Goal: Task Accomplishment & Management: Manage account settings

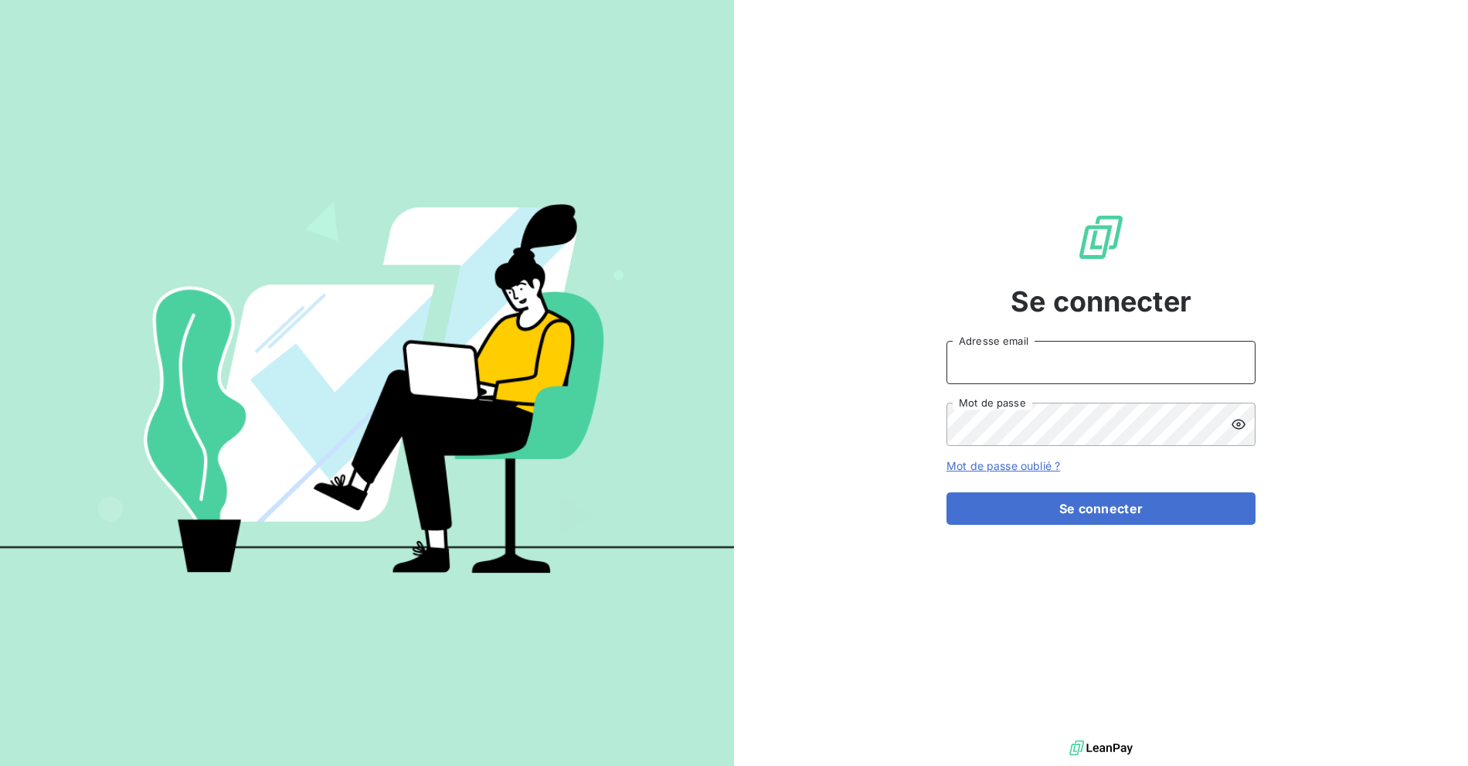
click at [1062, 356] on input "Adresse email" at bounding box center [1100, 362] width 309 height 43
type input "[EMAIL_ADDRESS][DOMAIN_NAME]"
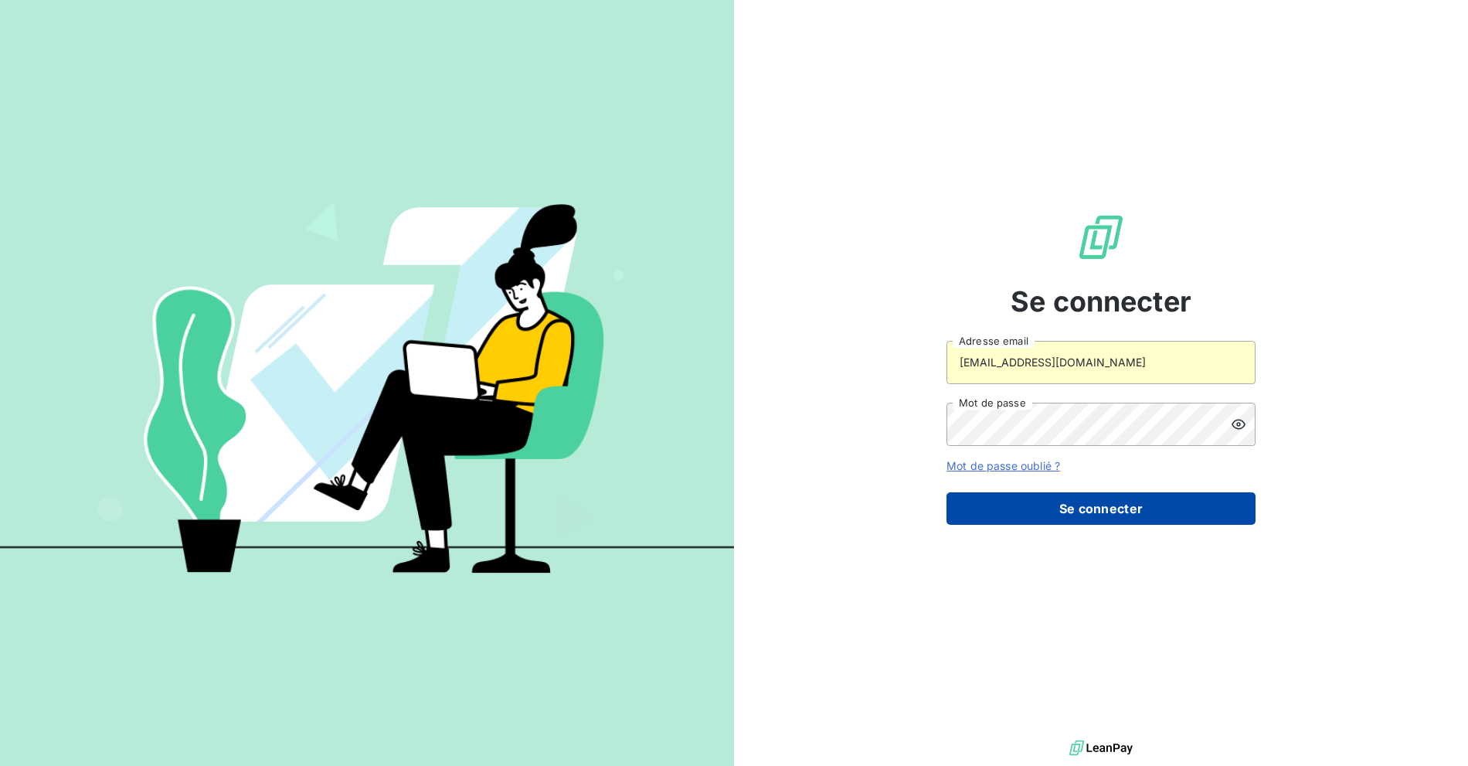
click at [1002, 502] on button "Se connecter" at bounding box center [1100, 508] width 309 height 32
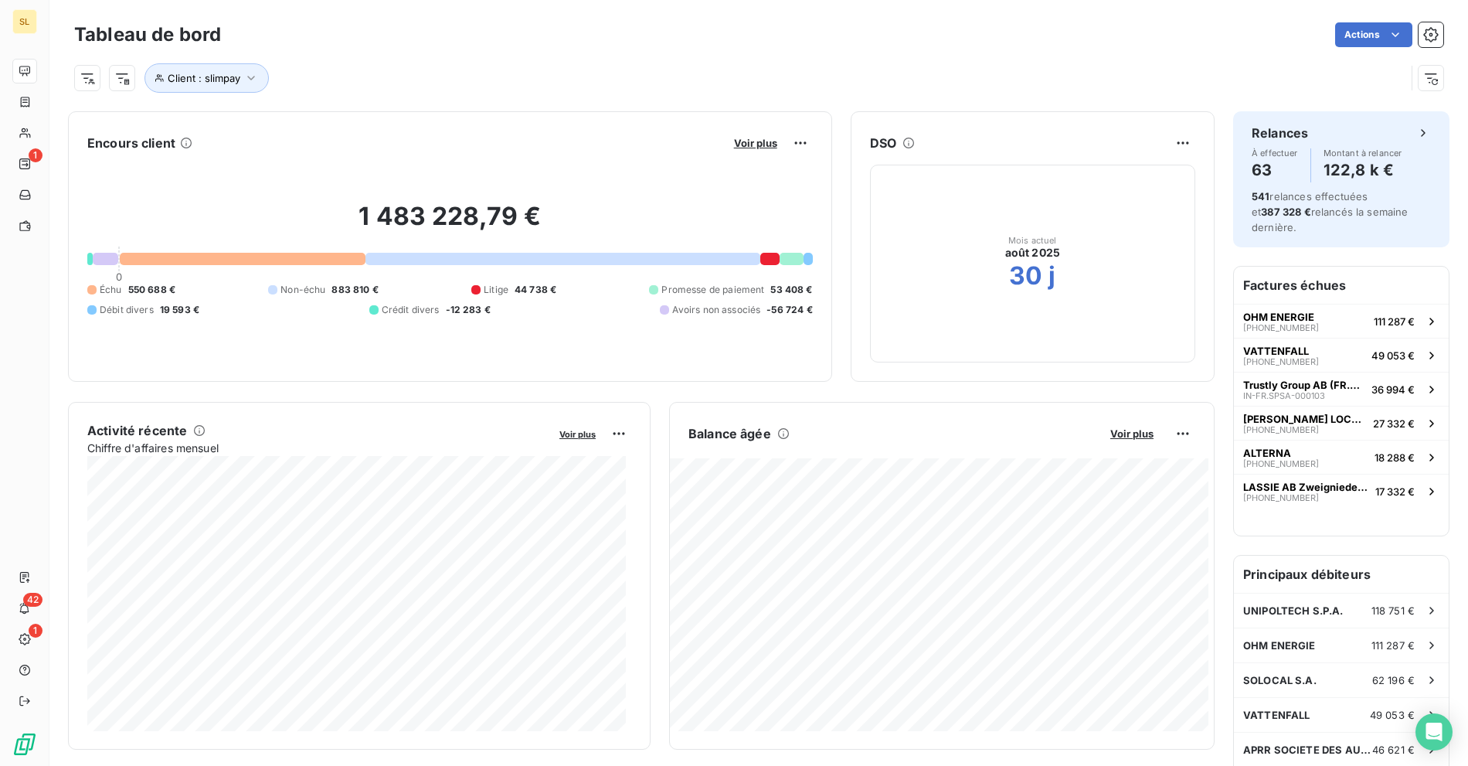
click at [447, 83] on div "Client : slimpay" at bounding box center [739, 77] width 1331 height 29
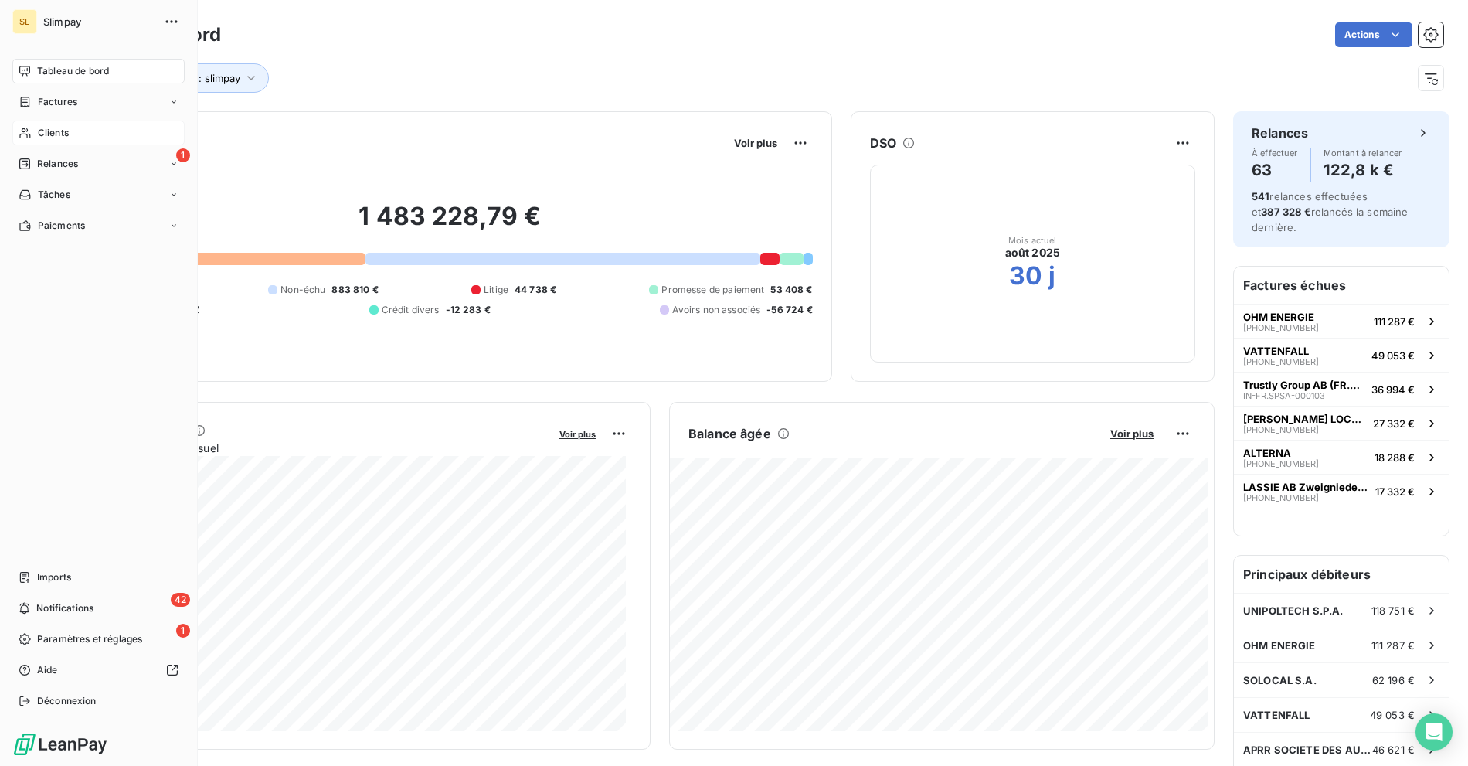
click at [26, 138] on icon at bounding box center [25, 133] width 13 height 12
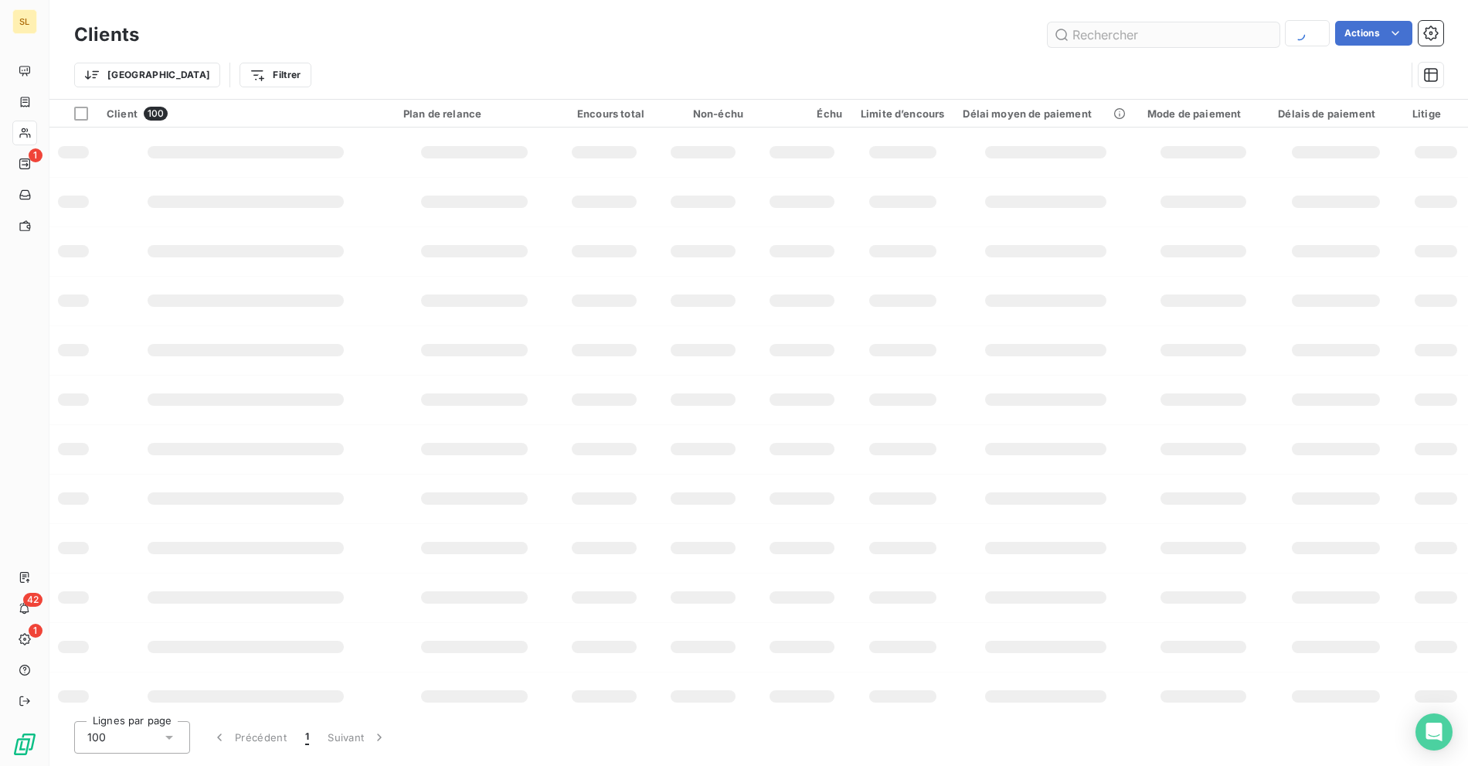
click at [1109, 29] on input "text" at bounding box center [1164, 34] width 232 height 25
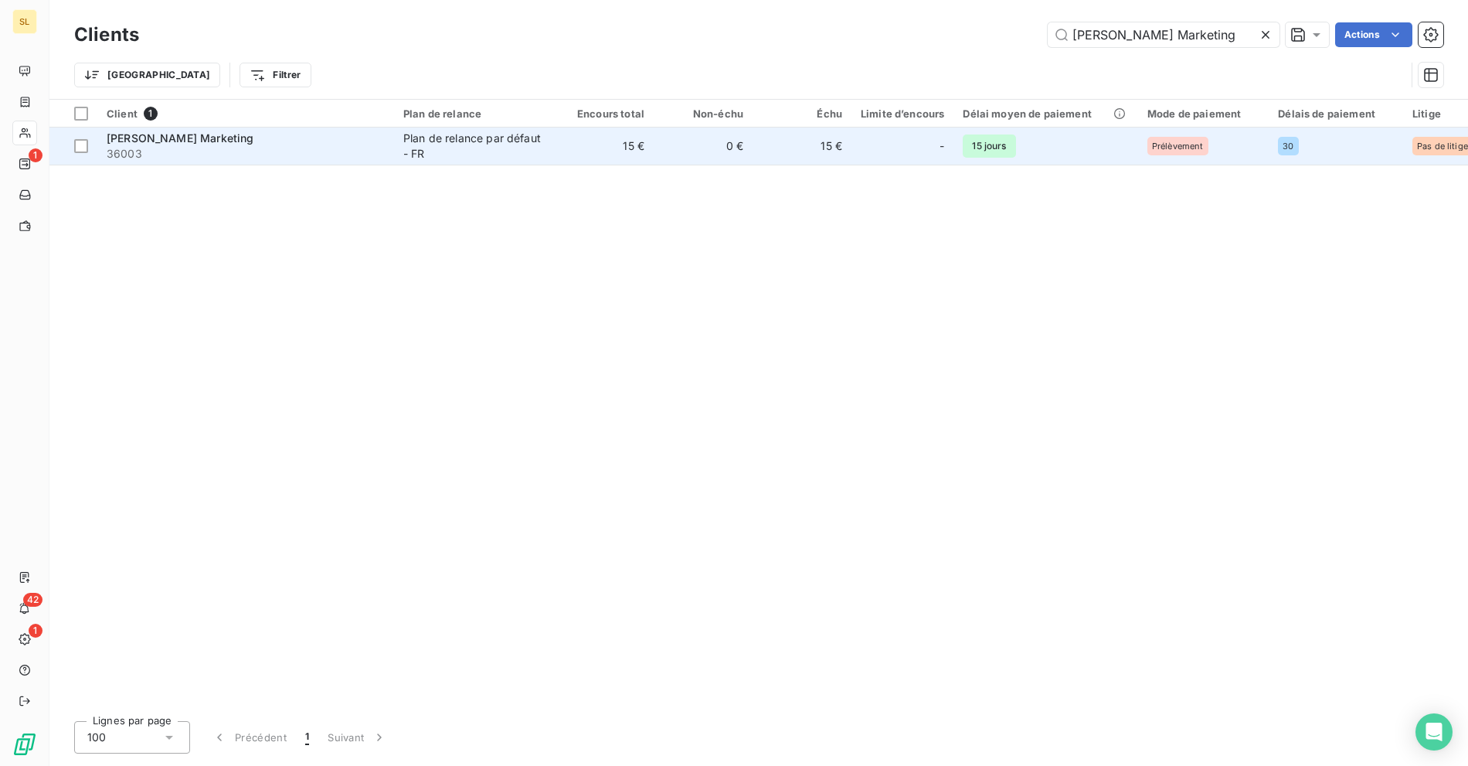
type input "Opper Marketing"
click at [330, 153] on span "36003" at bounding box center [246, 153] width 278 height 15
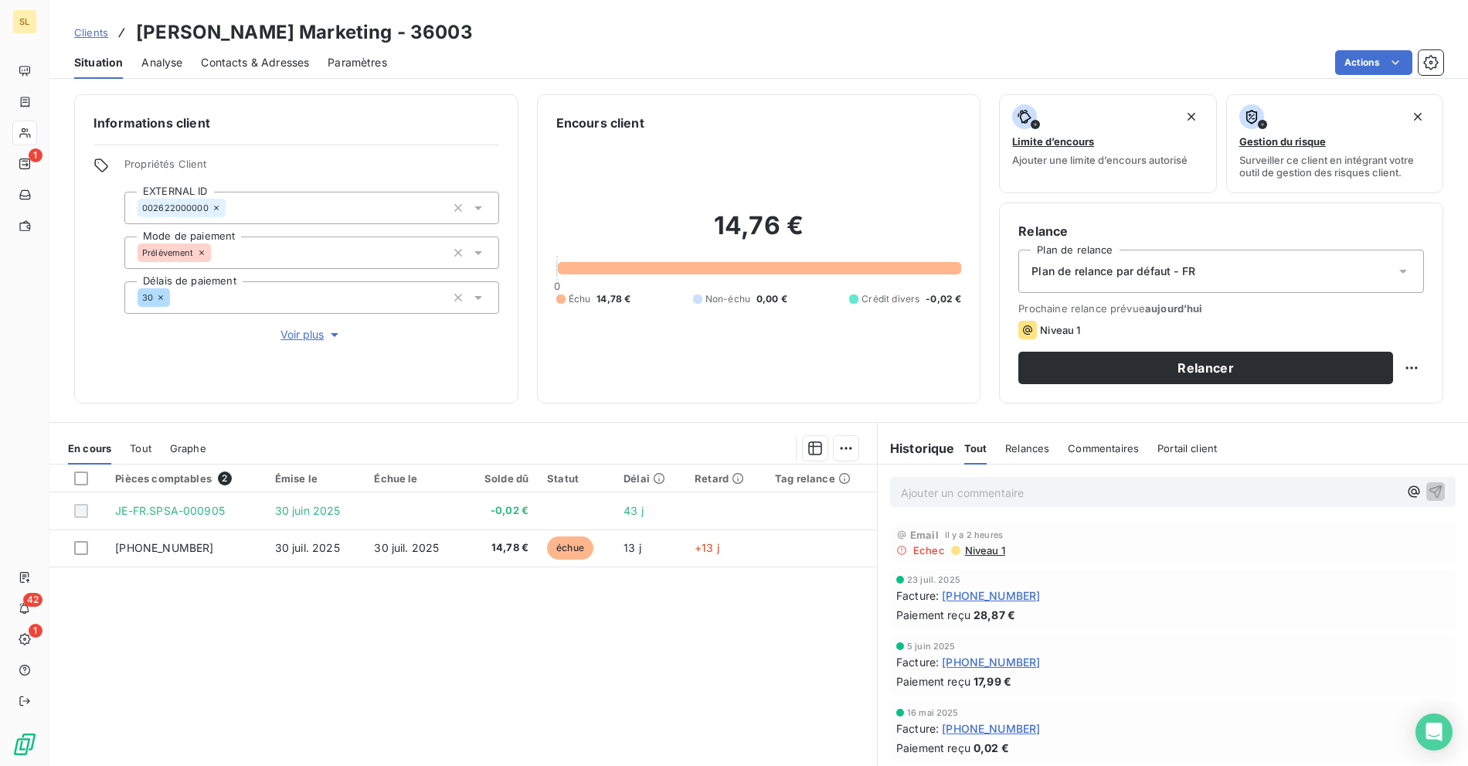
click at [898, 27] on div "Clients Opper Marketing - 36003" at bounding box center [758, 33] width 1419 height 28
click at [826, 74] on div "Situation Analyse Contacts & Adresses Paramètres Actions" at bounding box center [758, 62] width 1419 height 32
click at [923, 24] on div "Clients Opper Marketing - 36003" at bounding box center [758, 33] width 1419 height 28
click at [634, 630] on div "Pièces comptables 2 Émise le Échue le Solde dû Statut Délai Retard Tag relance …" at bounding box center [462, 612] width 827 height 297
click at [1083, 278] on div "Plan de relance par défaut - FR" at bounding box center [1221, 271] width 406 height 43
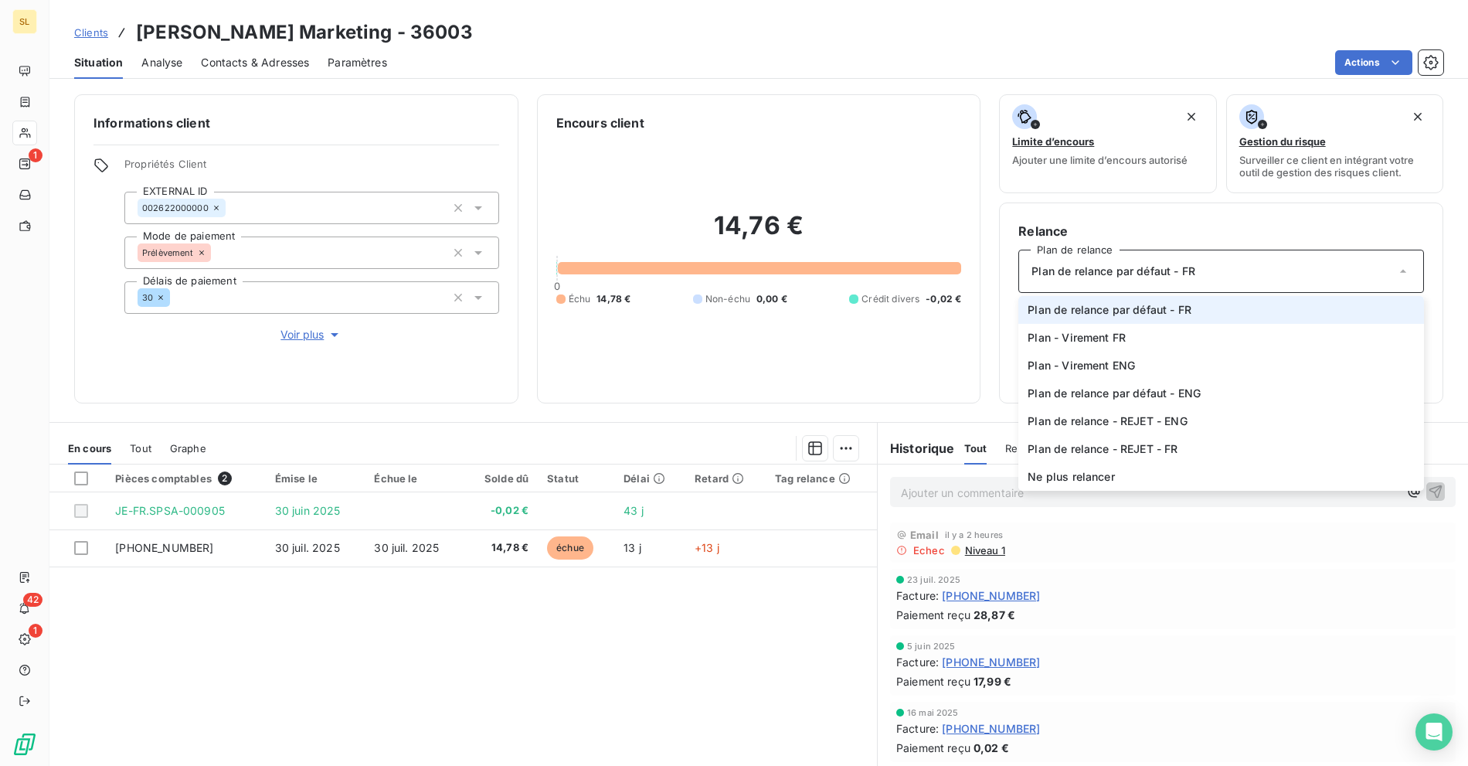
click at [885, 100] on div "Encours client 14,76 € 0 Échu 14,78 € Non-échu 0,00 € Crédit divers -0,02 €" at bounding box center [759, 248] width 444 height 309
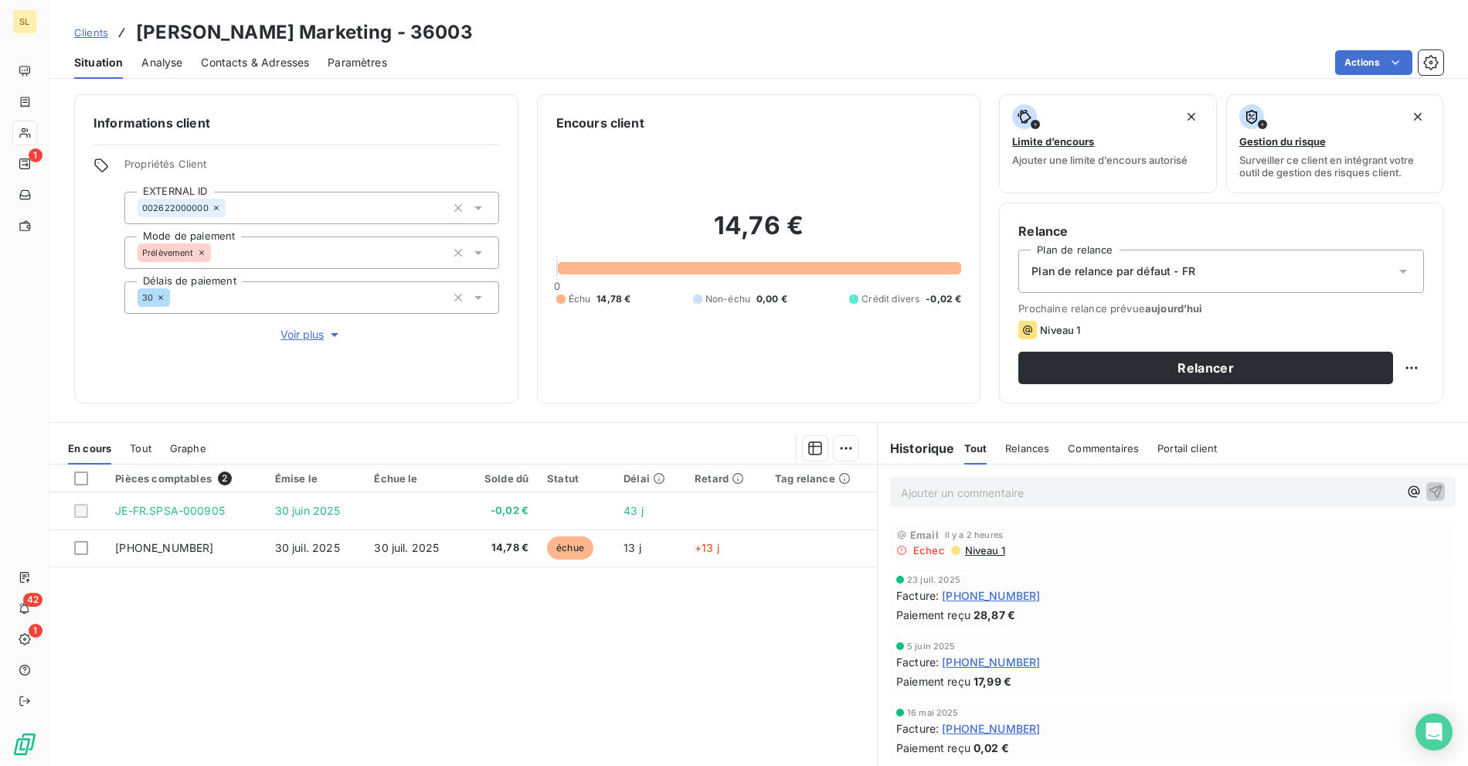
click at [698, 654] on div "Pièces comptables 2 Émise le Échue le Solde dû Statut Délai Retard Tag relance …" at bounding box center [462, 612] width 827 height 297
click at [250, 64] on span "Contacts & Adresses" at bounding box center [255, 62] width 108 height 15
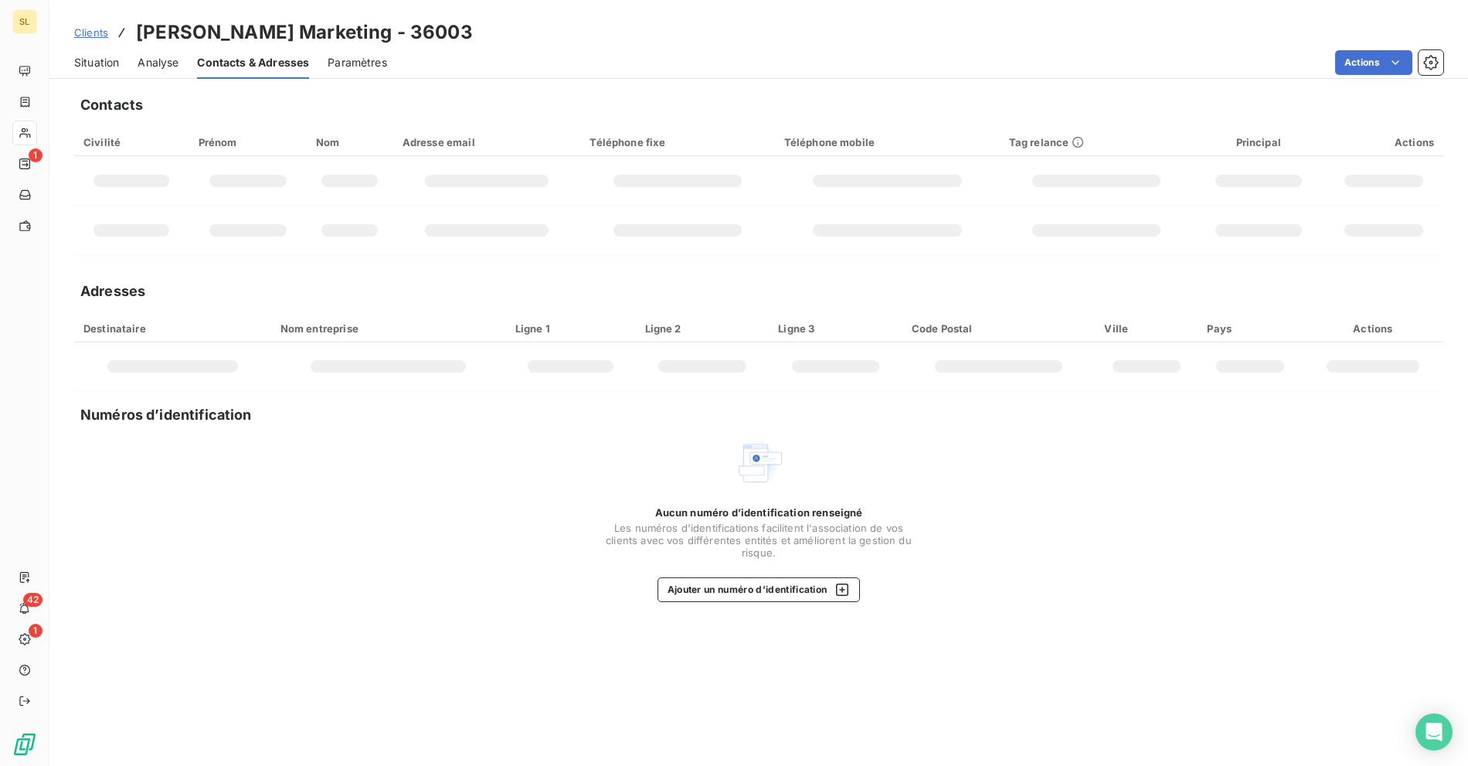
click at [94, 61] on span "Situation" at bounding box center [96, 62] width 45 height 15
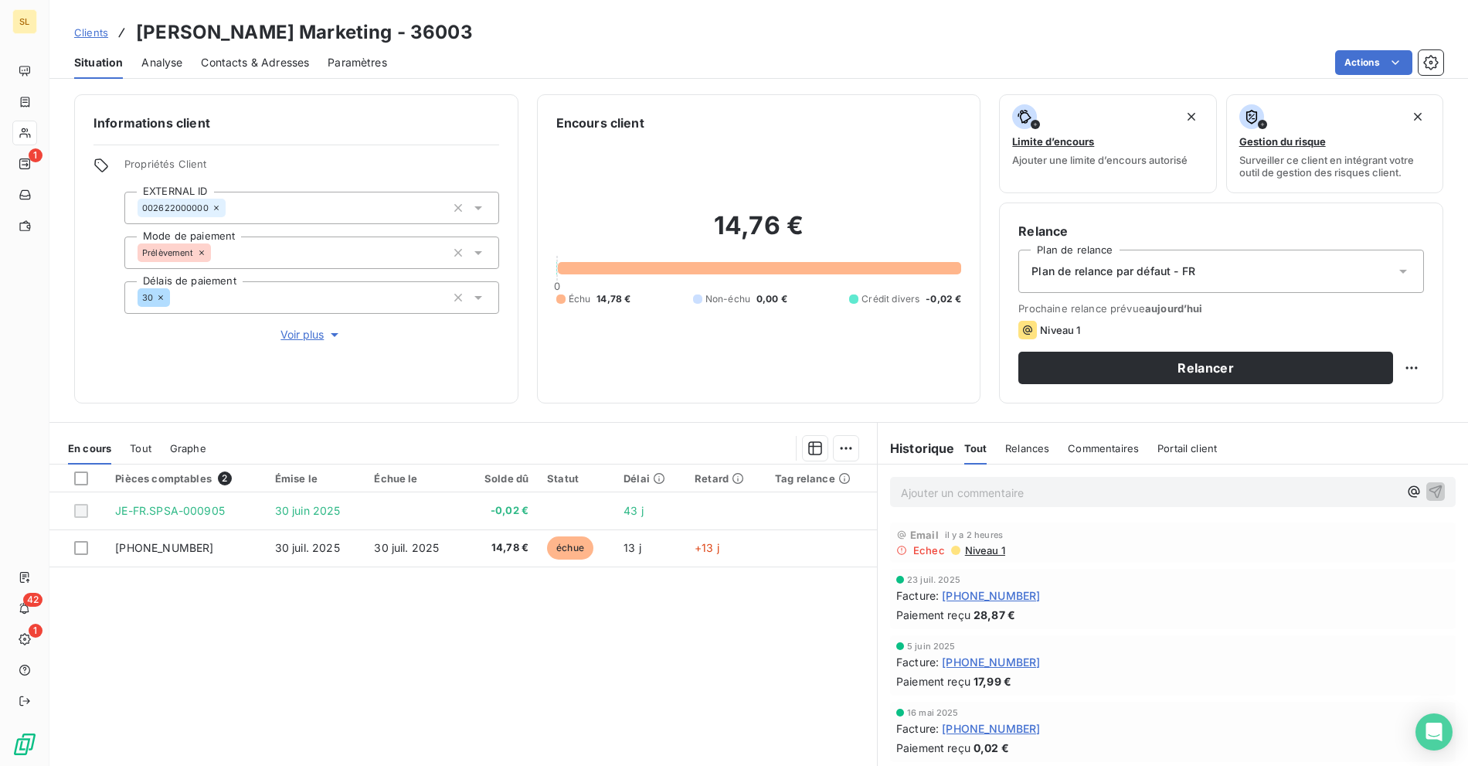
click at [369, 53] on div "Paramètres" at bounding box center [357, 62] width 59 height 32
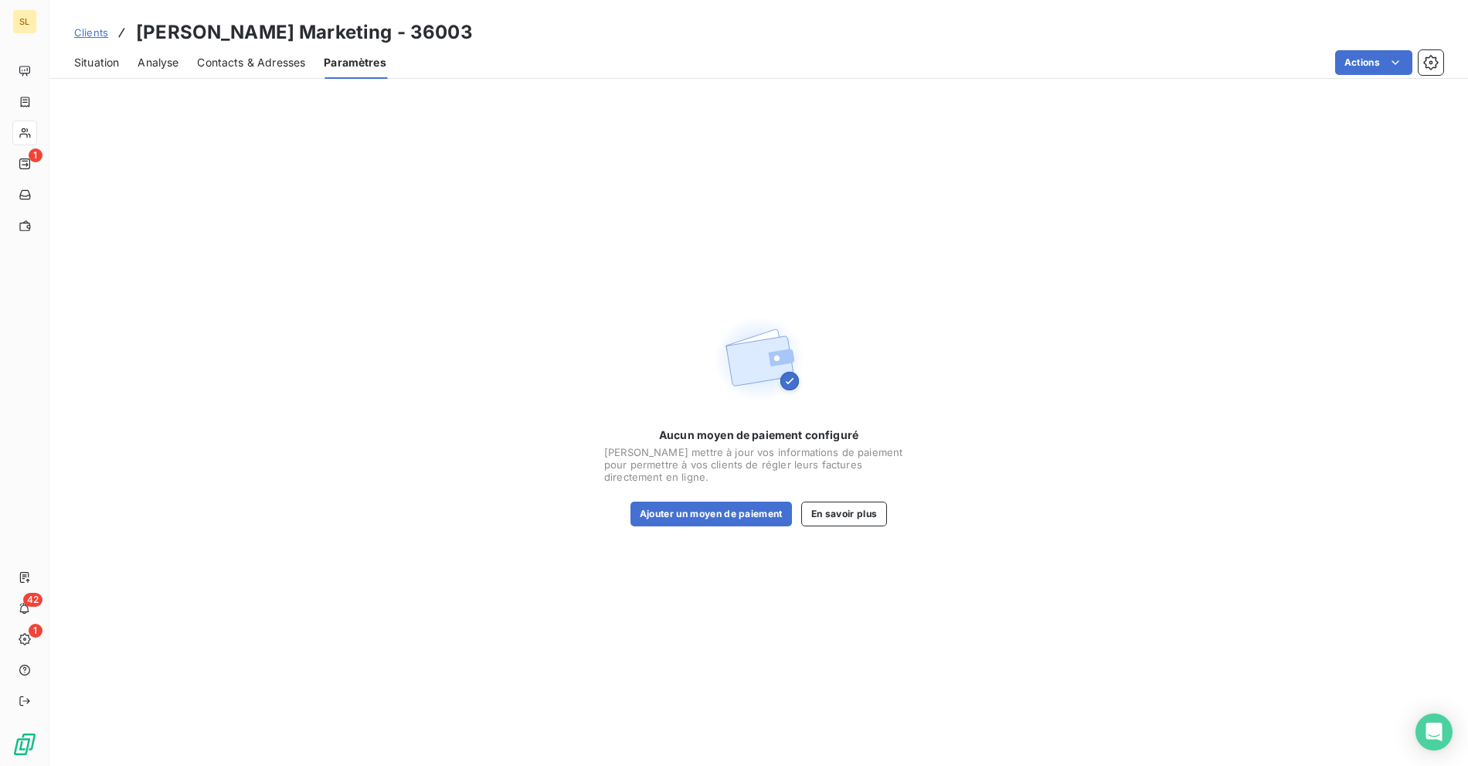
click at [105, 36] on span "Clients" at bounding box center [91, 32] width 34 height 12
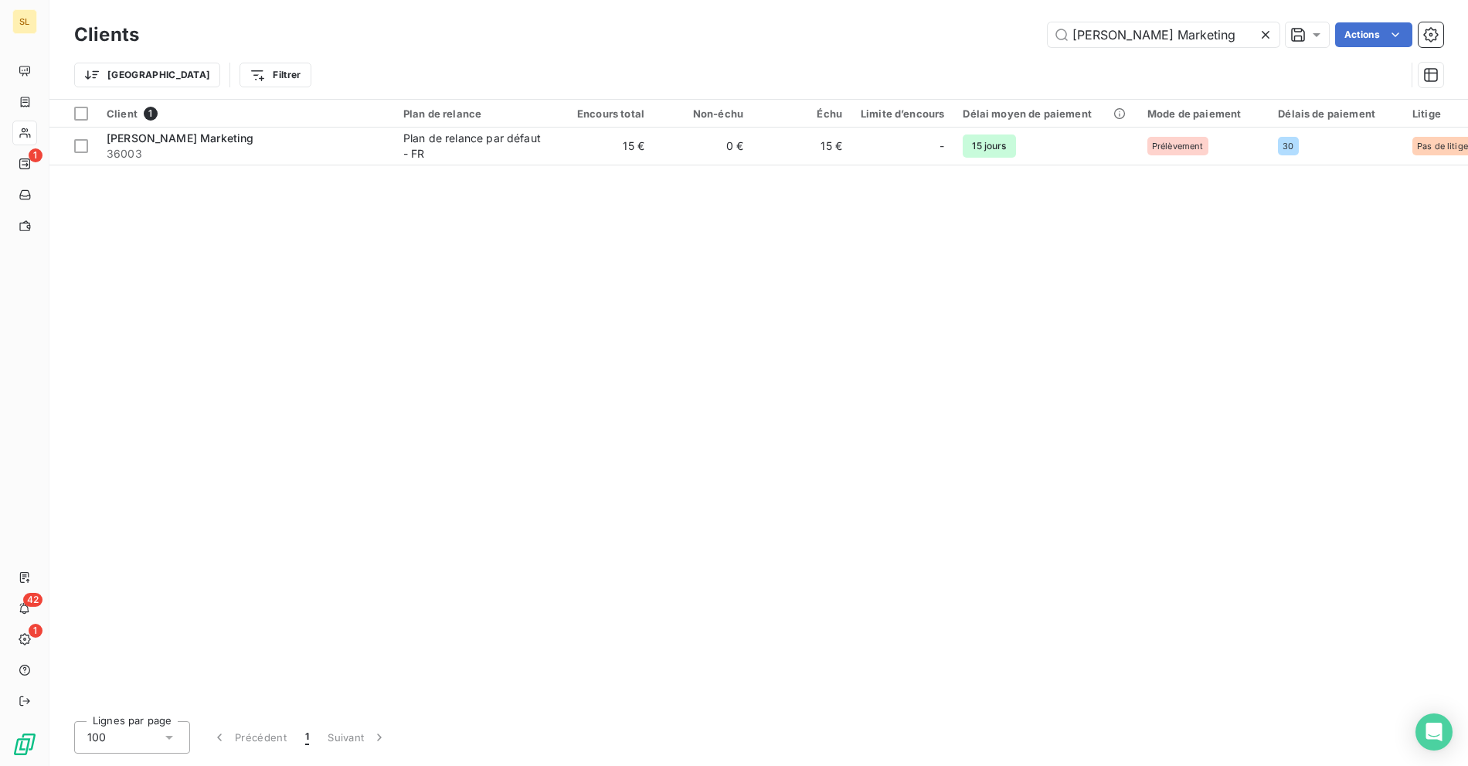
drag, startPoint x: 1188, startPoint y: 41, endPoint x: 970, endPoint y: 23, distance: 217.8
click at [972, 24] on div "Opper Marketing Actions" at bounding box center [801, 34] width 1286 height 25
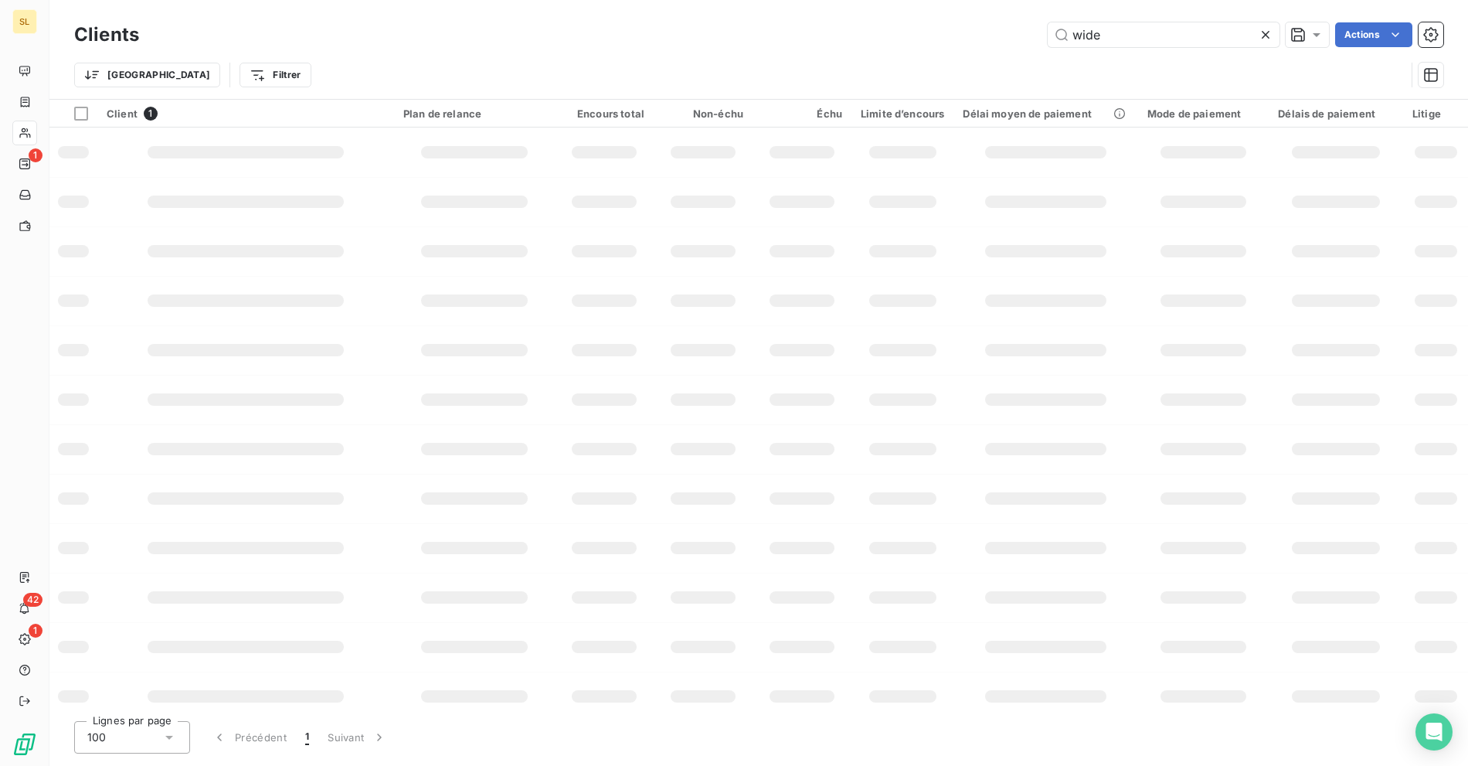
type input "wide"
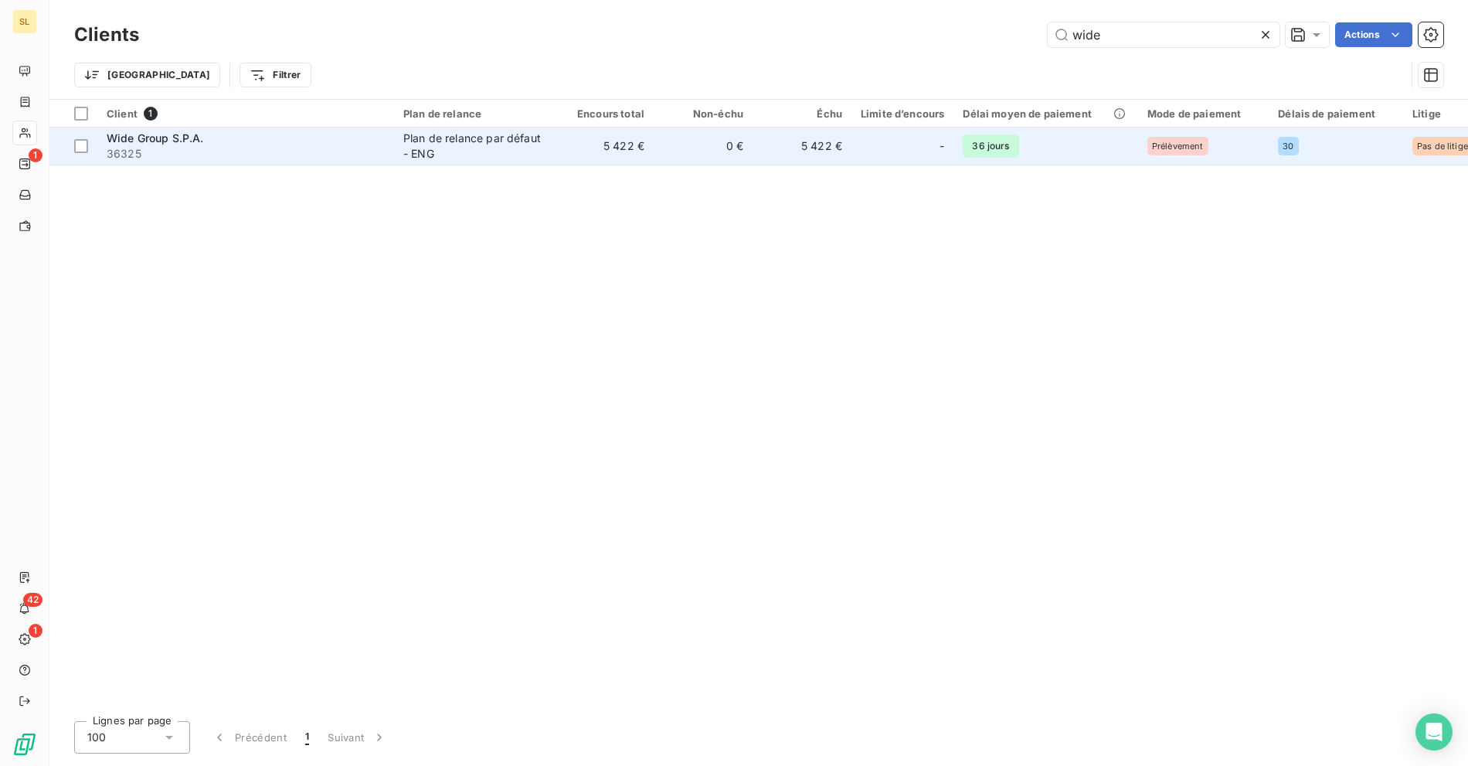
click at [317, 143] on div "Wide Group S.P.A." at bounding box center [246, 138] width 278 height 15
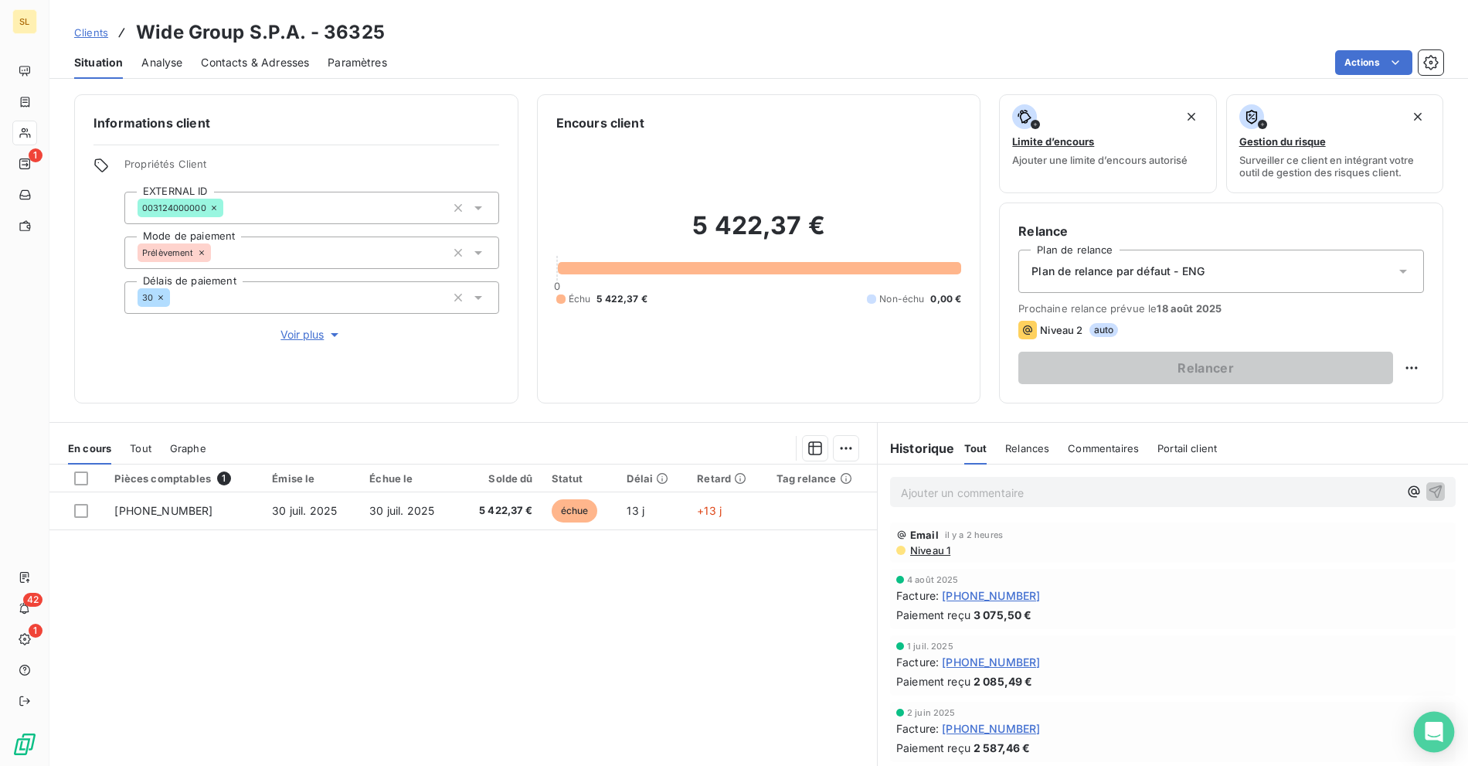
click at [1446, 729] on div "Open Intercom Messenger" at bounding box center [1434, 732] width 41 height 41
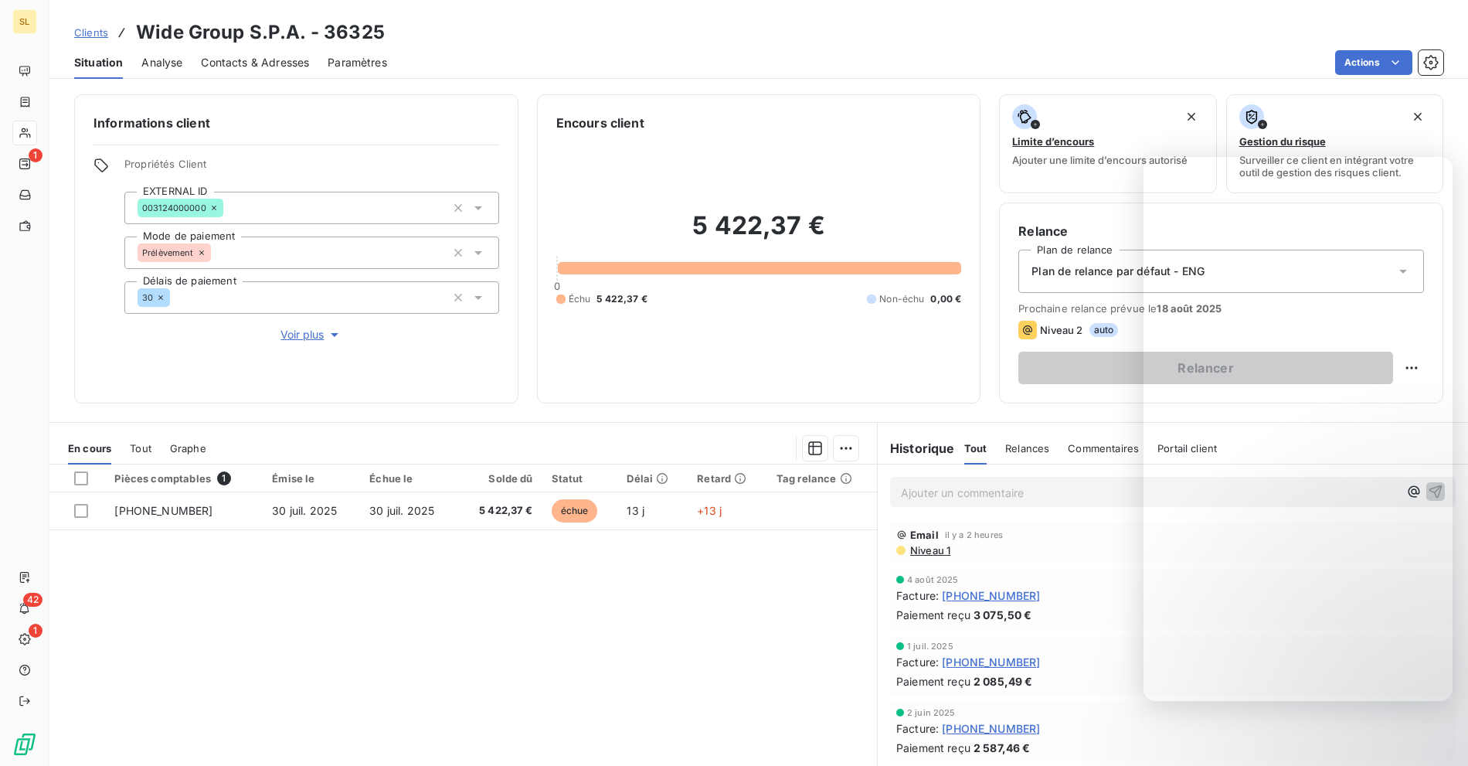
click at [155, 32] on h3 "Wide Group S.P.A. - 36325" at bounding box center [260, 33] width 249 height 28
click at [212, 33] on h3 "Wide Group S.P.A. - 36325" at bounding box center [260, 33] width 249 height 28
copy h3 "Wide Group"
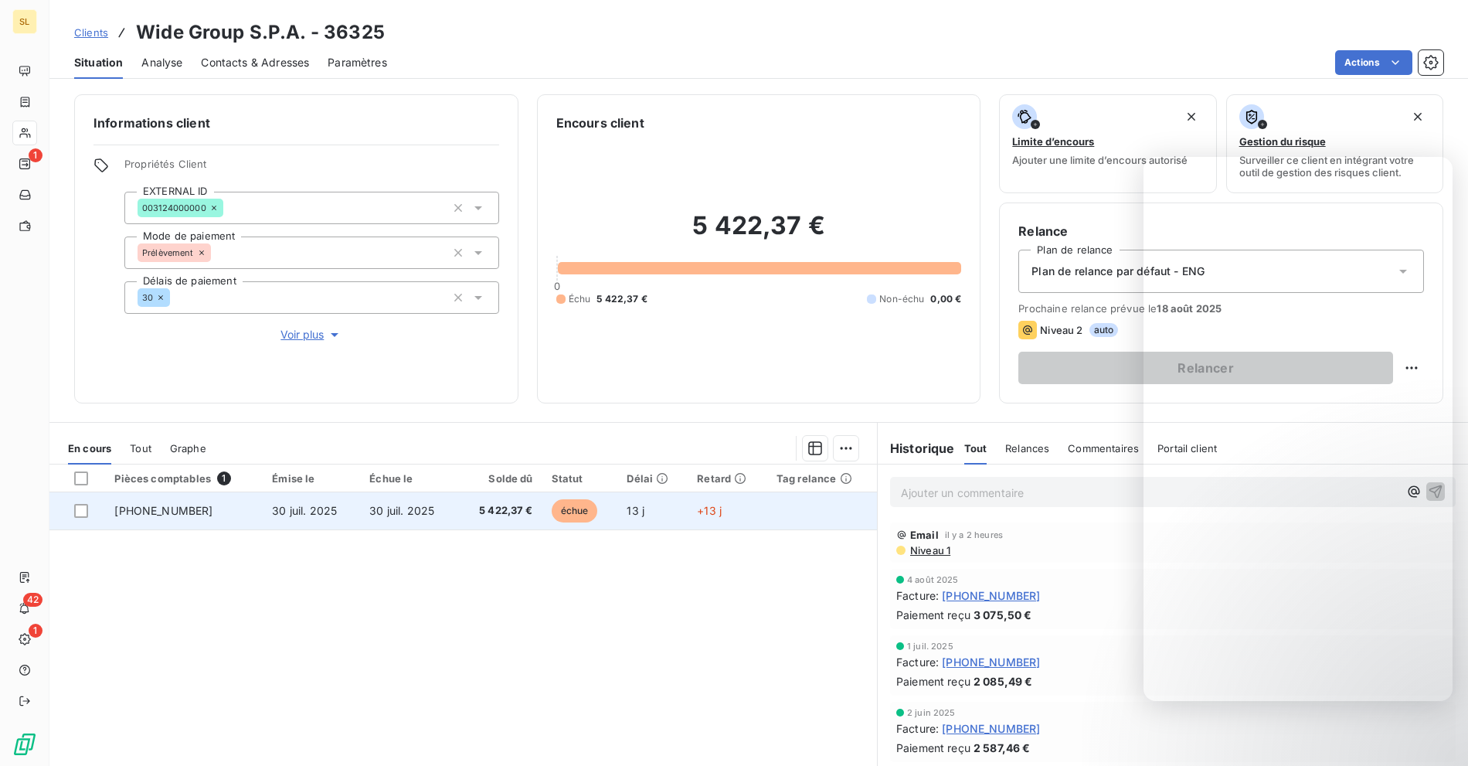
click at [358, 636] on div "Pièces comptables 1 Émise le Échue le Solde dû Statut Délai Retard Tag relance …" at bounding box center [462, 612] width 827 height 297
click at [159, 501] on td "25-07-0115984" at bounding box center [184, 510] width 158 height 37
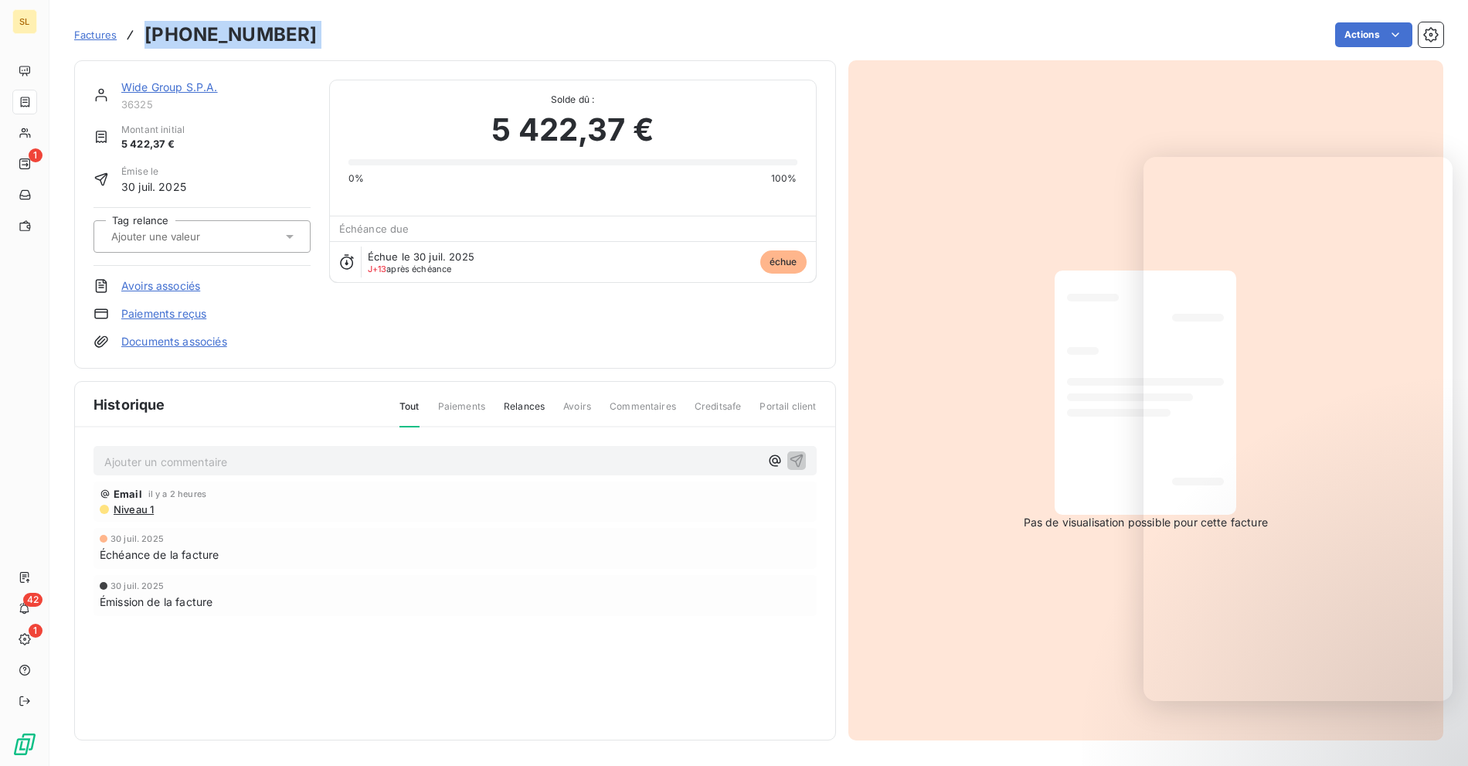
drag, startPoint x: 172, startPoint y: 39, endPoint x: 142, endPoint y: 36, distance: 30.2
click at [142, 36] on div "Factures 25-07-0115984 Actions" at bounding box center [758, 35] width 1369 height 32
copy section "25-07-0115984 Actions"
click at [645, 40] on div "Actions" at bounding box center [889, 34] width 1108 height 25
click at [355, 49] on div "Factures 25-07-0115984 Actions" at bounding box center [758, 35] width 1369 height 32
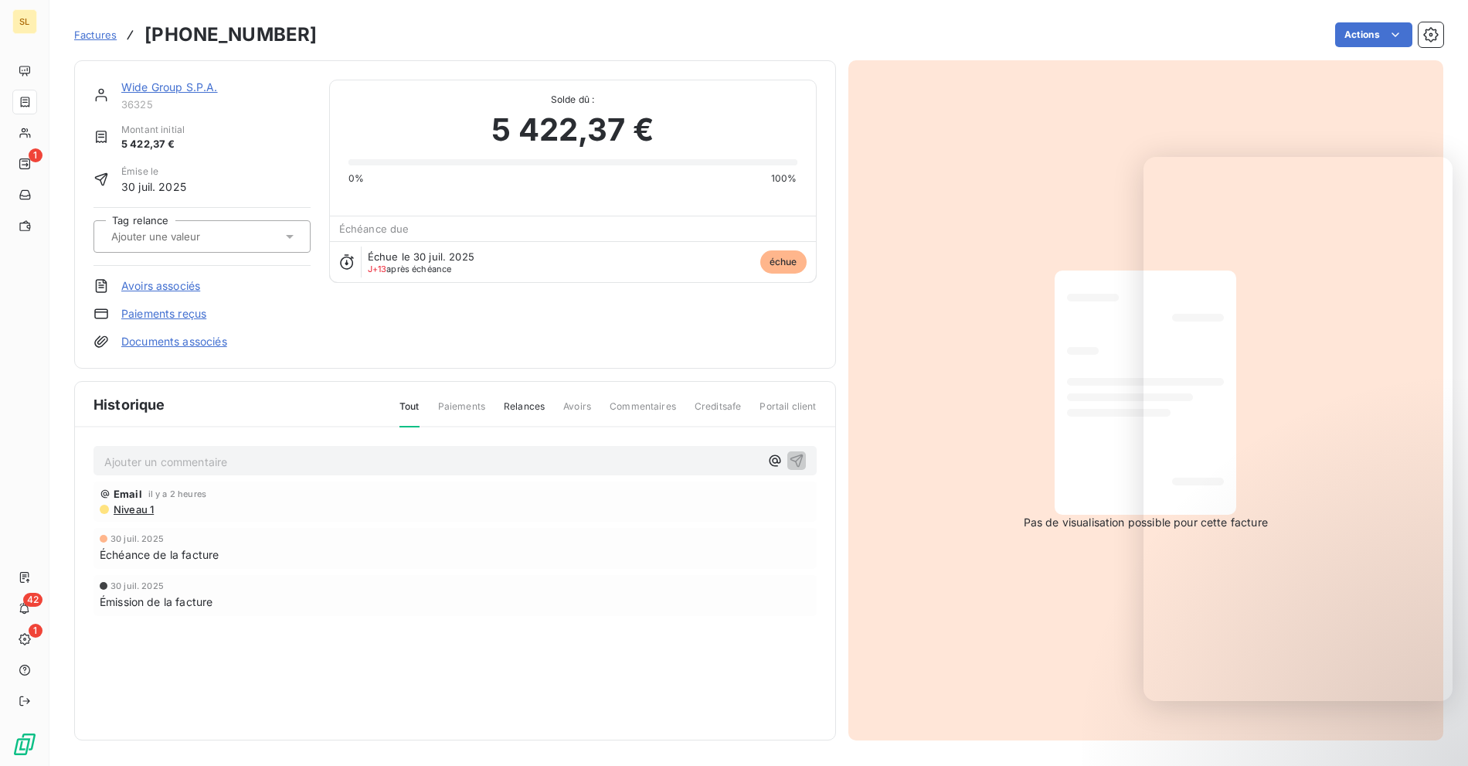
click at [100, 27] on link "Factures" at bounding box center [95, 34] width 42 height 15
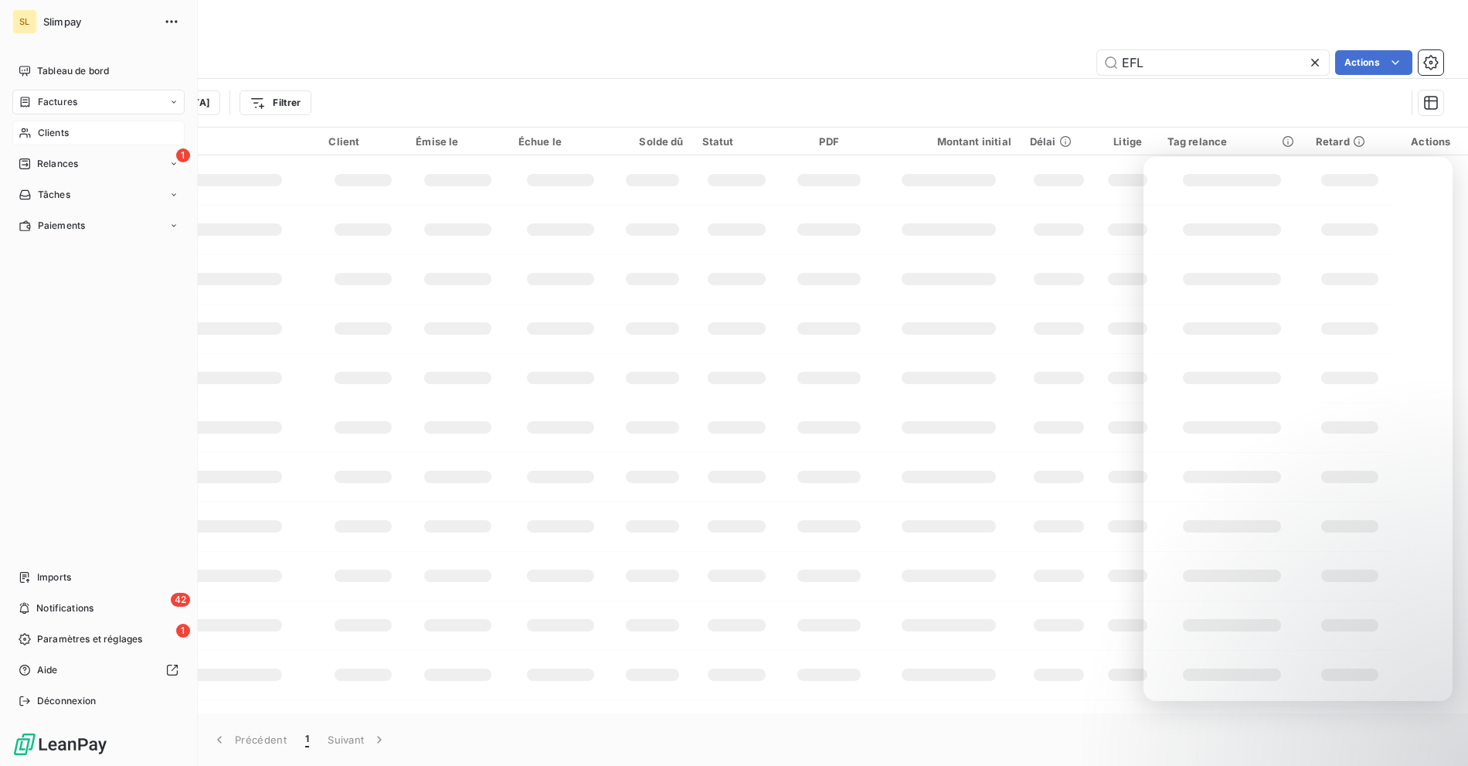
click at [36, 129] on div "Clients" at bounding box center [98, 133] width 172 height 25
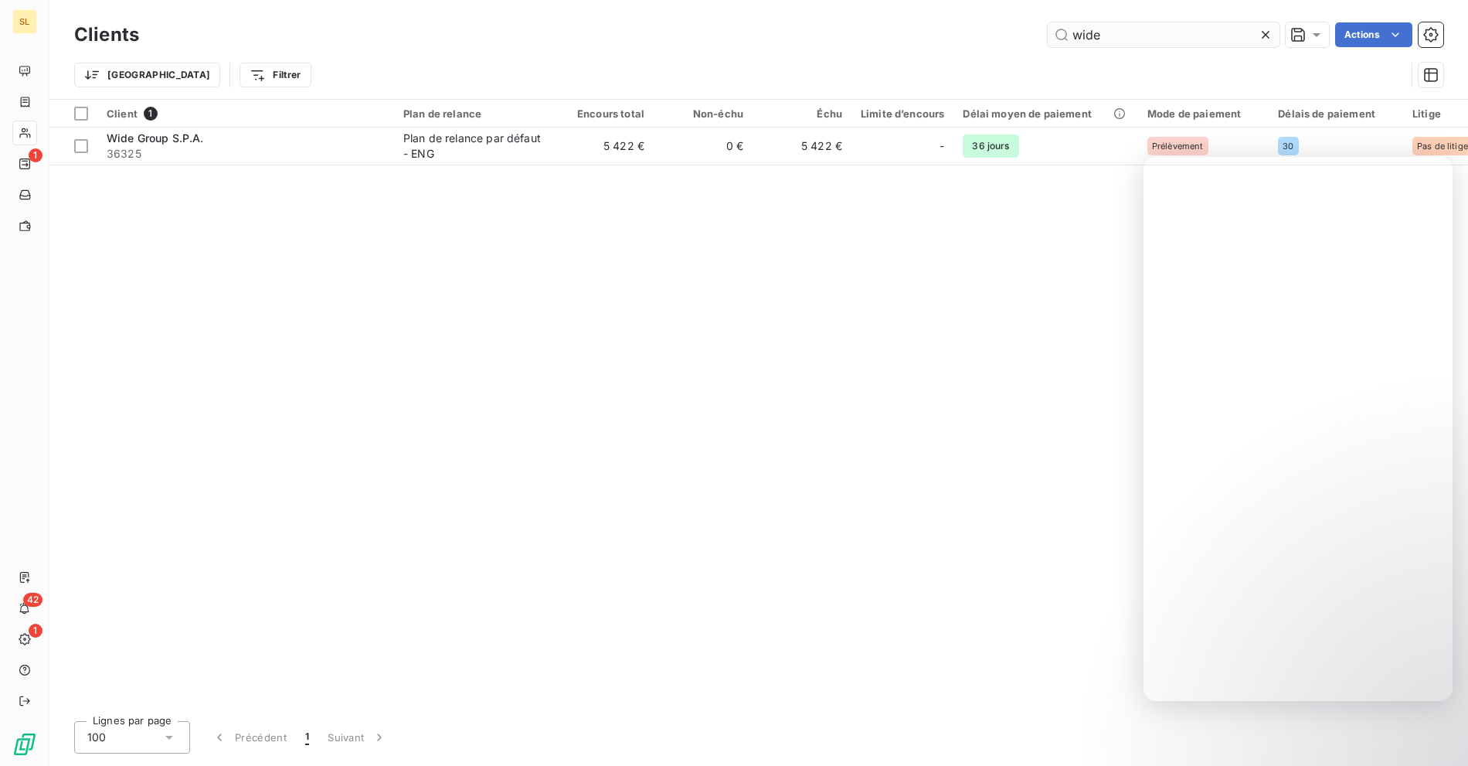
click at [1137, 26] on input "wide" at bounding box center [1164, 34] width 232 height 25
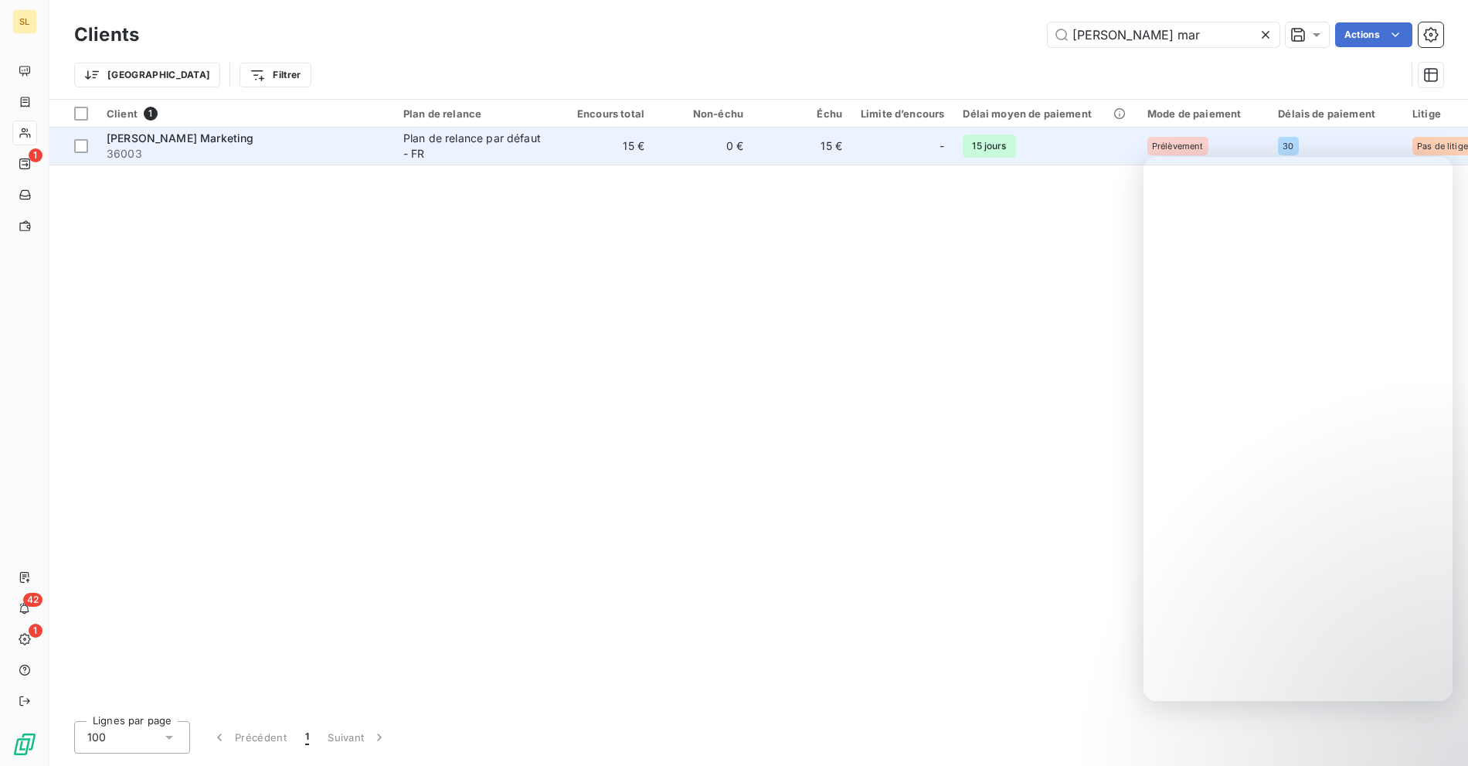
type input "opper mar"
click at [484, 152] on div "Plan de relance par défaut - FR" at bounding box center [474, 146] width 142 height 31
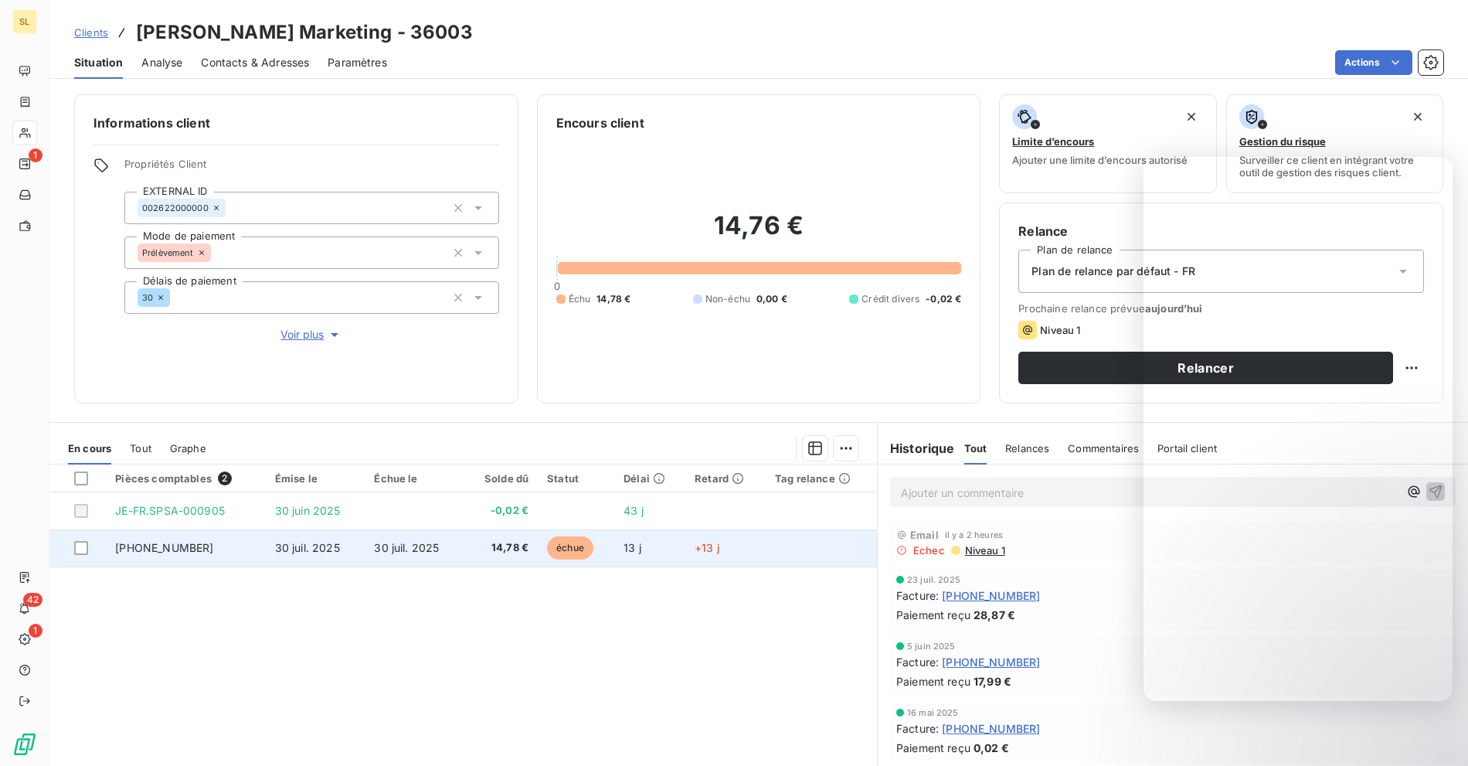
click at [236, 542] on td "25-07-0116114" at bounding box center [185, 547] width 159 height 37
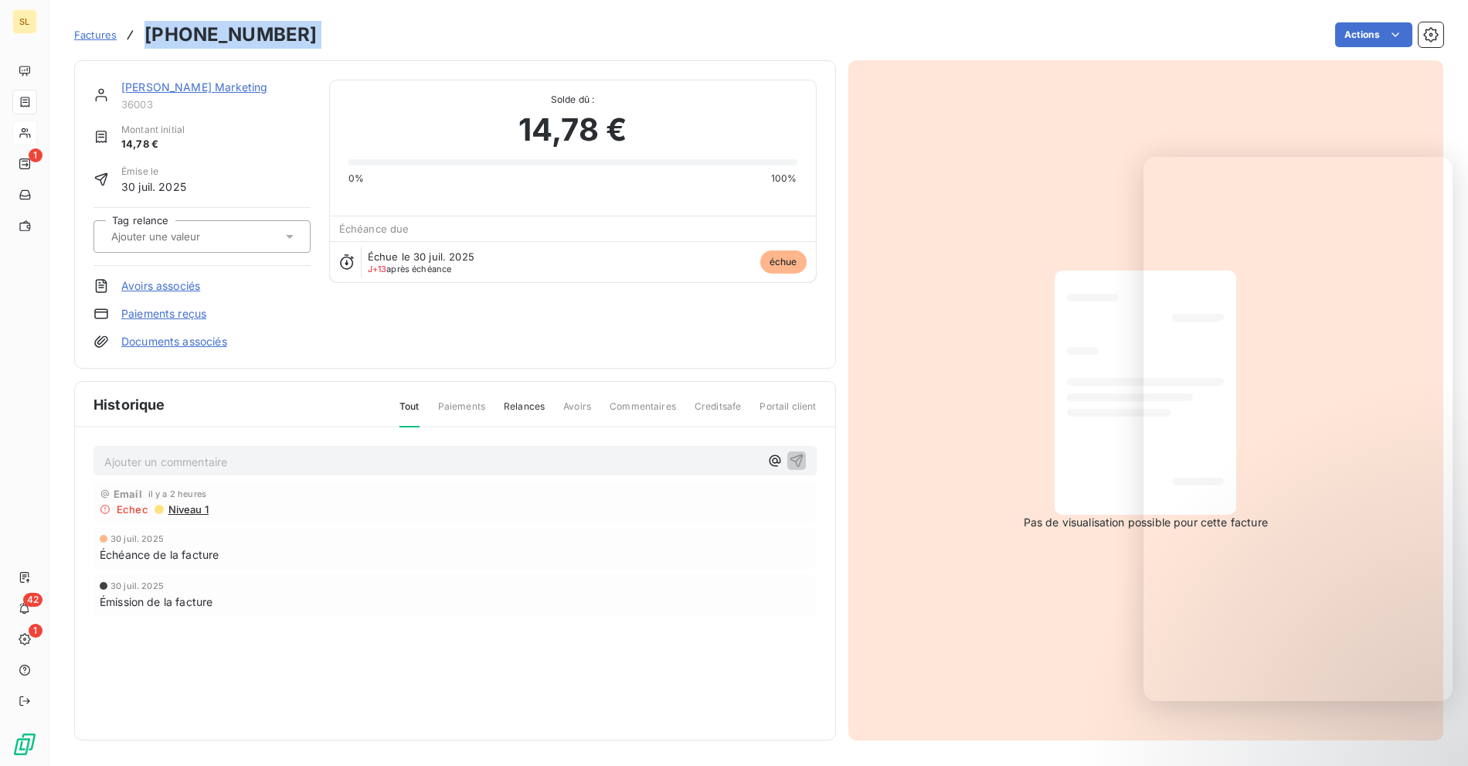
drag, startPoint x: 221, startPoint y: 44, endPoint x: 144, endPoint y: 46, distance: 76.5
click at [144, 46] on div "Factures 25-07-0116114 Actions" at bounding box center [758, 35] width 1369 height 32
click at [175, 89] on link "Opper Marketing" at bounding box center [194, 86] width 146 height 13
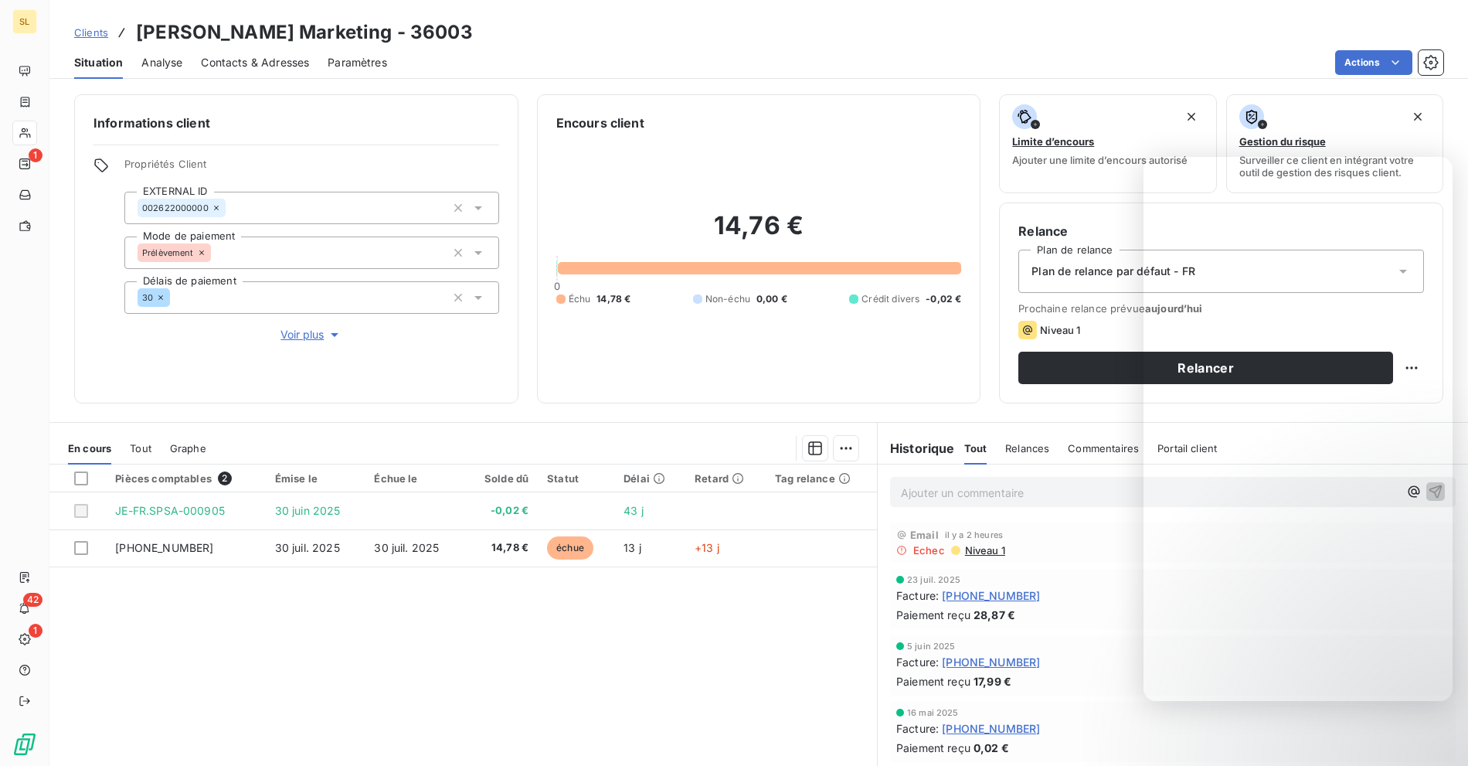
click at [528, 620] on div "Pièces comptables 2 Émise le Échue le Solde dû Statut Délai Retard Tag relance …" at bounding box center [462, 612] width 827 height 297
click at [636, 627] on div "Pièces comptables 2 Émise le Échue le Solde dû Statut Délai Retard Tag relance …" at bounding box center [462, 612] width 827 height 297
click at [450, 709] on div "Pièces comptables 2 Émise le Échue le Solde dû Statut Délai Retard Tag relance …" at bounding box center [462, 612] width 827 height 297
click at [1169, 24] on div "Clients Opper Marketing - 36003" at bounding box center [758, 33] width 1419 height 28
click at [321, 641] on div "Pièces comptables 2 Émise le Échue le Solde dû Statut Délai Retard Tag relance …" at bounding box center [462, 612] width 827 height 297
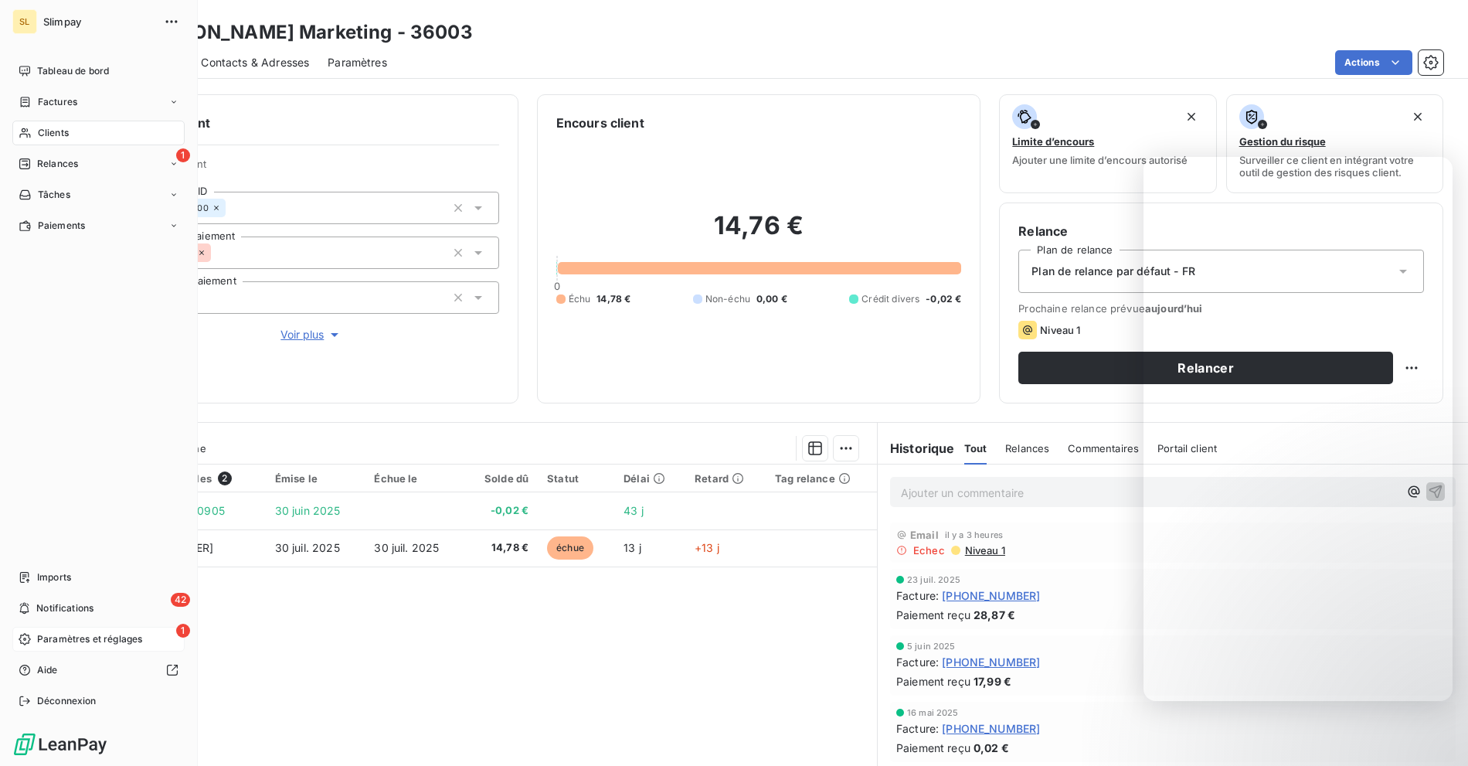
click at [19, 640] on icon at bounding box center [25, 639] width 12 height 12
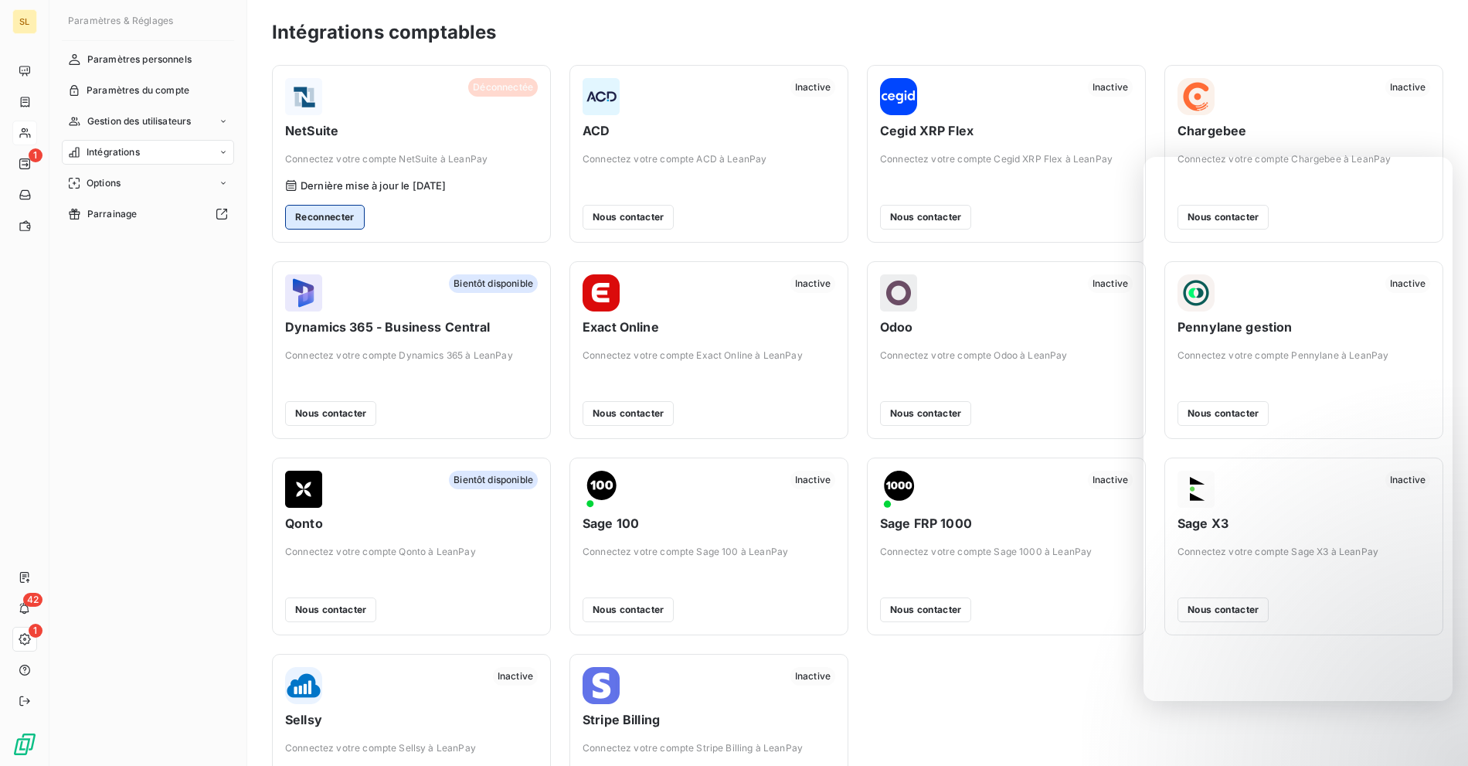
click at [317, 214] on button "Reconnecter" at bounding box center [325, 217] width 80 height 25
click at [331, 217] on button "Reconnecter" at bounding box center [325, 217] width 80 height 25
click at [331, 214] on button "Reconnecter" at bounding box center [325, 217] width 80 height 25
click at [403, 184] on span "Dernière mise à jour le 10/08/25" at bounding box center [374, 185] width 146 height 12
click at [438, 189] on span "Dernière mise à jour le 10/08/25" at bounding box center [374, 185] width 146 height 12
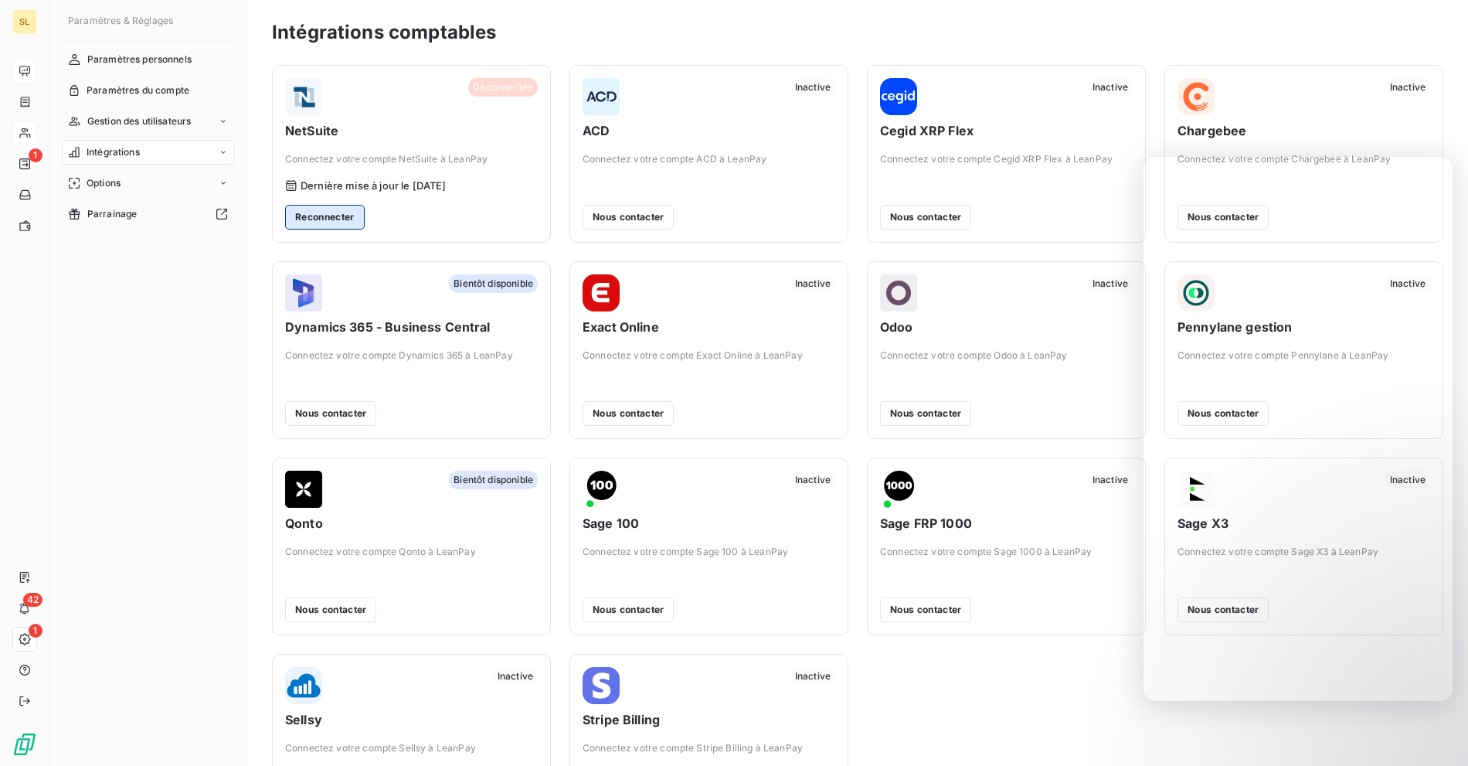
click at [322, 229] on button "Reconnecter" at bounding box center [325, 217] width 80 height 25
click at [333, 215] on button "Reconnecter" at bounding box center [325, 217] width 80 height 25
click at [310, 215] on button "Reconnecter" at bounding box center [325, 217] width 80 height 25
click at [314, 209] on button "Reconnecter" at bounding box center [325, 217] width 80 height 25
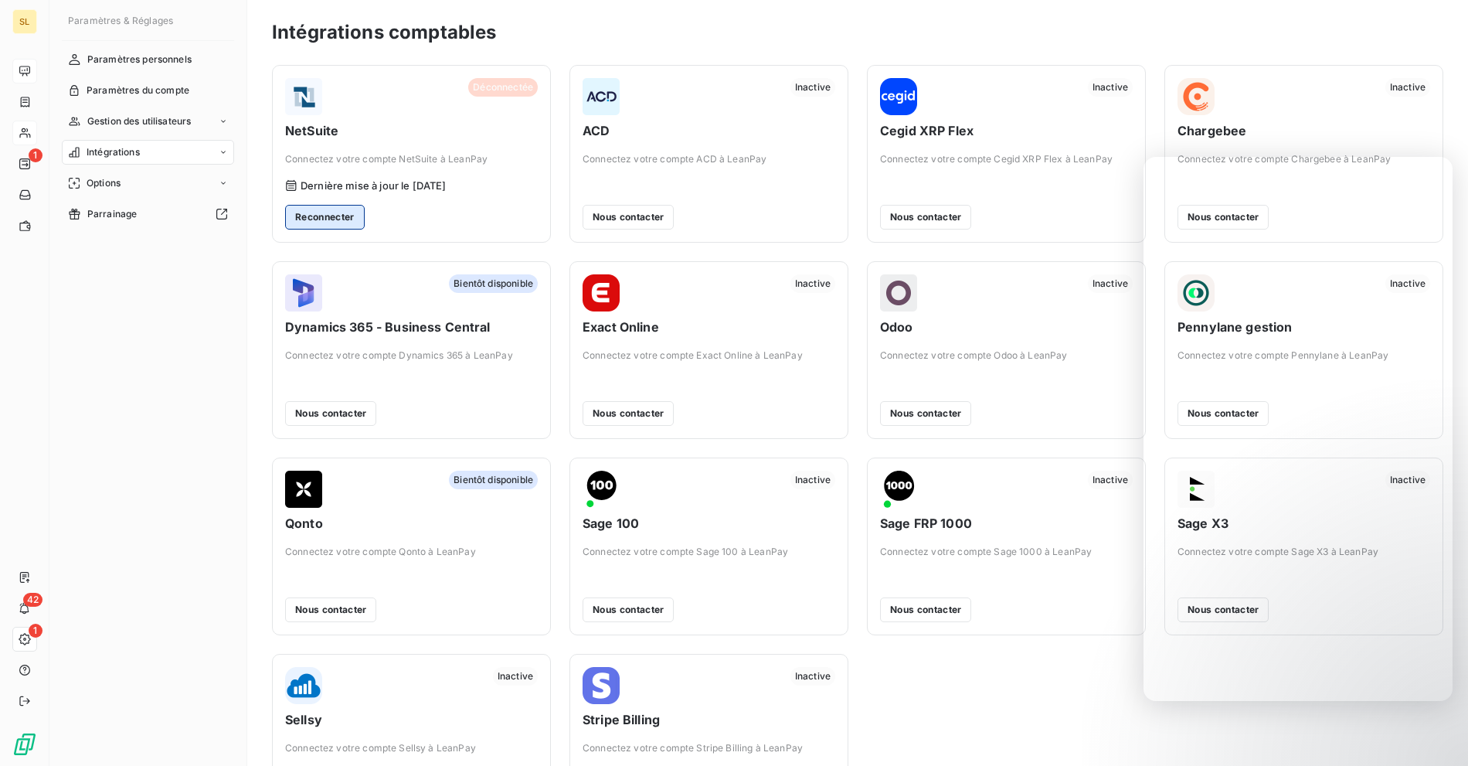
click at [314, 210] on button "Reconnecter" at bounding box center [325, 217] width 80 height 25
click at [403, 117] on div "Déconnectée NetSuite Connectez votre compte NetSuite à LeanPay" at bounding box center [411, 122] width 253 height 88
click at [407, 118] on div "Déconnectée NetSuite Connectez votre compte NetSuite à LeanPay" at bounding box center [411, 122] width 253 height 88
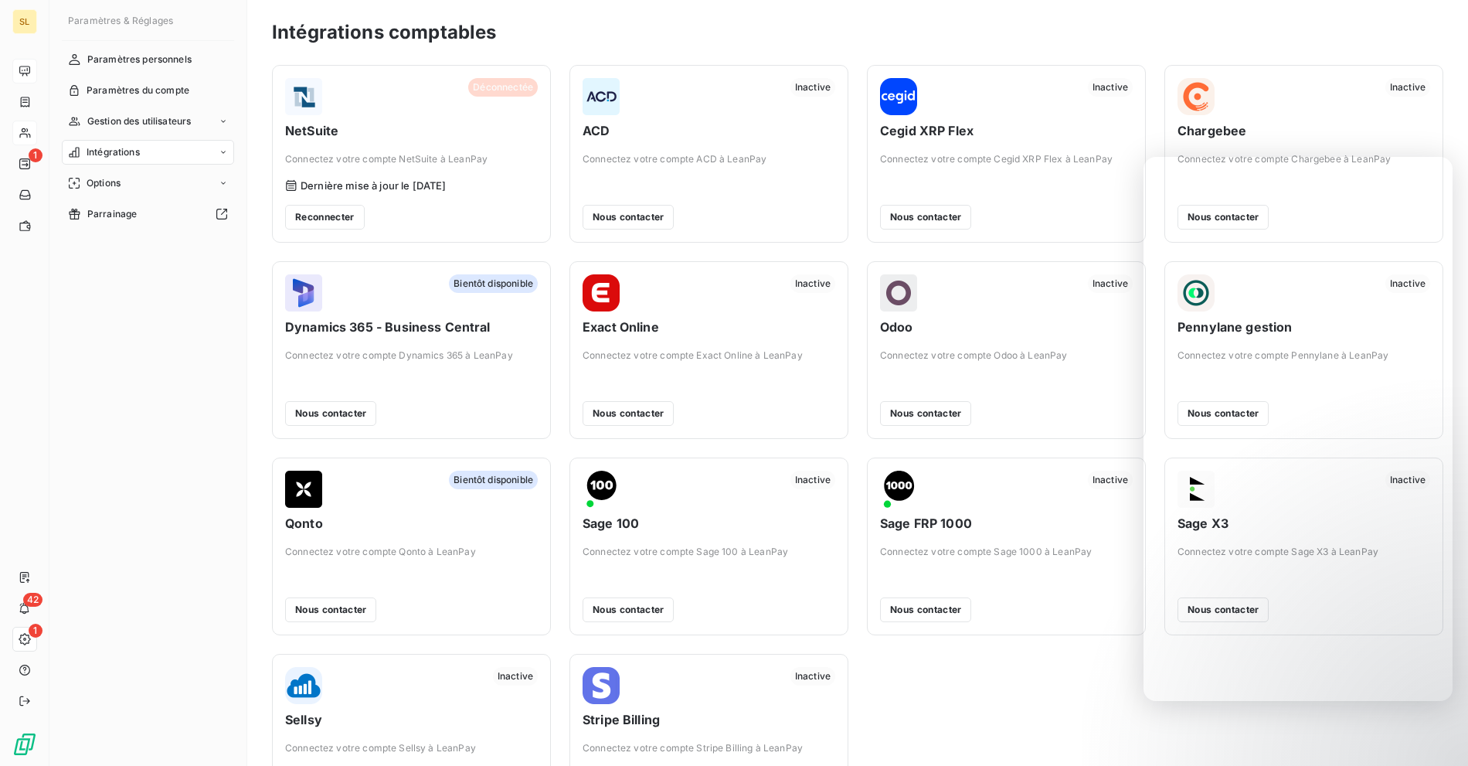
click at [247, 127] on div "Paramètres & Réglages Paramètres personnels Paramètres du compte Gestion des ut…" at bounding box center [758, 383] width 1419 height 766
click at [374, 133] on span "NetSuite" at bounding box center [411, 130] width 253 height 19
click at [386, 168] on div "Déconnectée NetSuite Connectez votre compte NetSuite à LeanPay Dernière mise à …" at bounding box center [411, 153] width 253 height 151
click at [308, 206] on button "Reconnecter" at bounding box center [325, 217] width 80 height 25
click at [307, 209] on button "Reconnecter" at bounding box center [325, 217] width 80 height 25
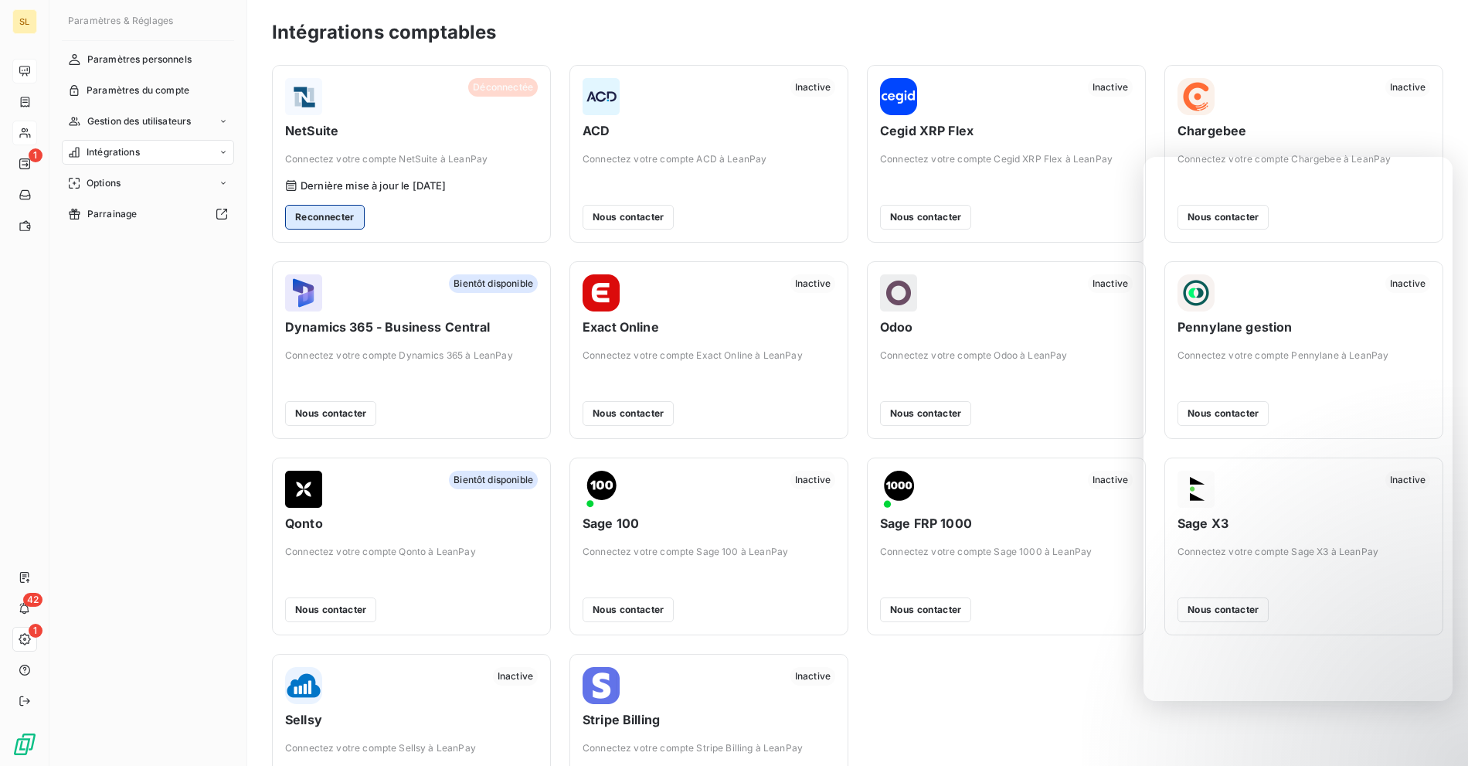
click at [307, 209] on button "Reconnecter" at bounding box center [325, 217] width 80 height 25
click at [120, 117] on span "Gestion des utilisateurs" at bounding box center [139, 121] width 104 height 14
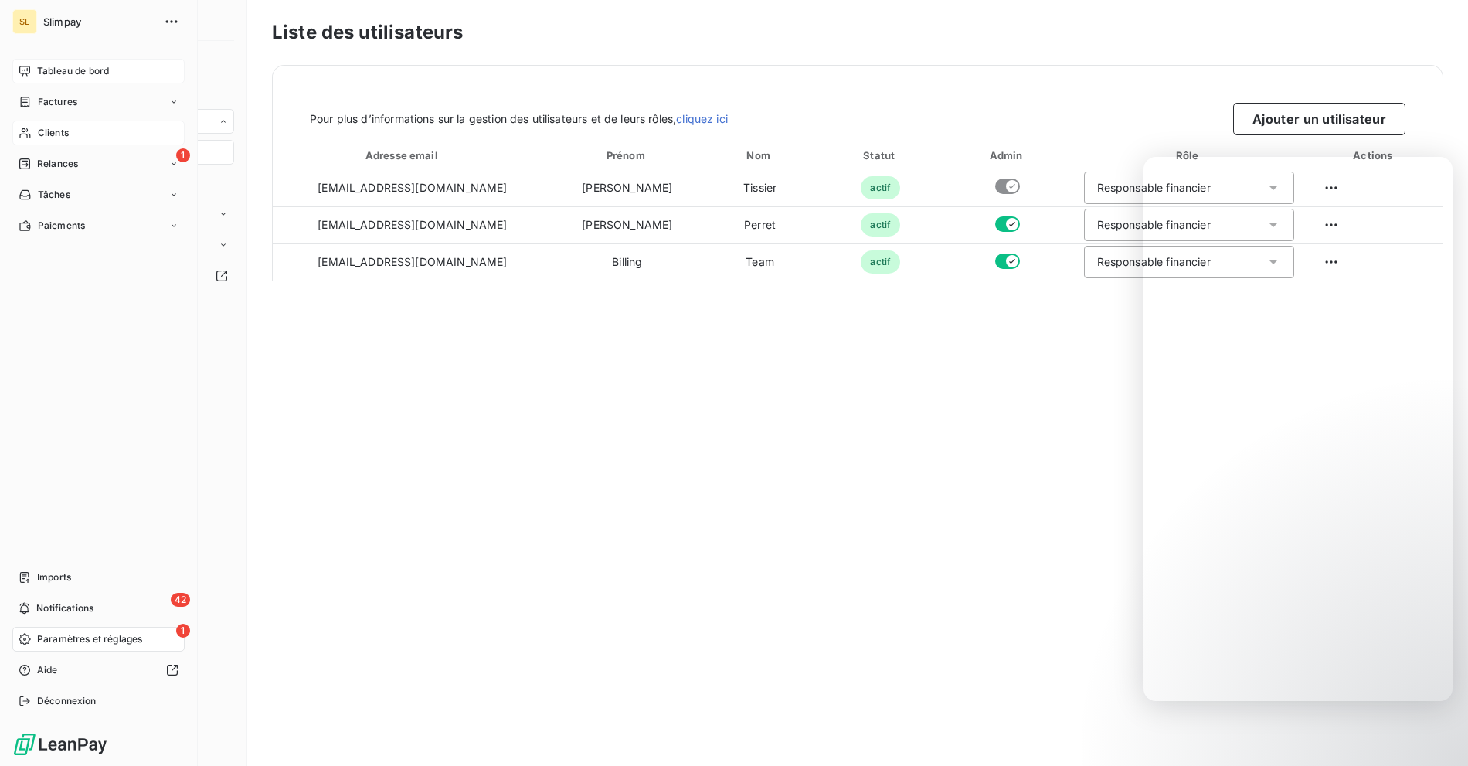
click at [32, 640] on div "1 Paramètres et réglages" at bounding box center [98, 639] width 172 height 25
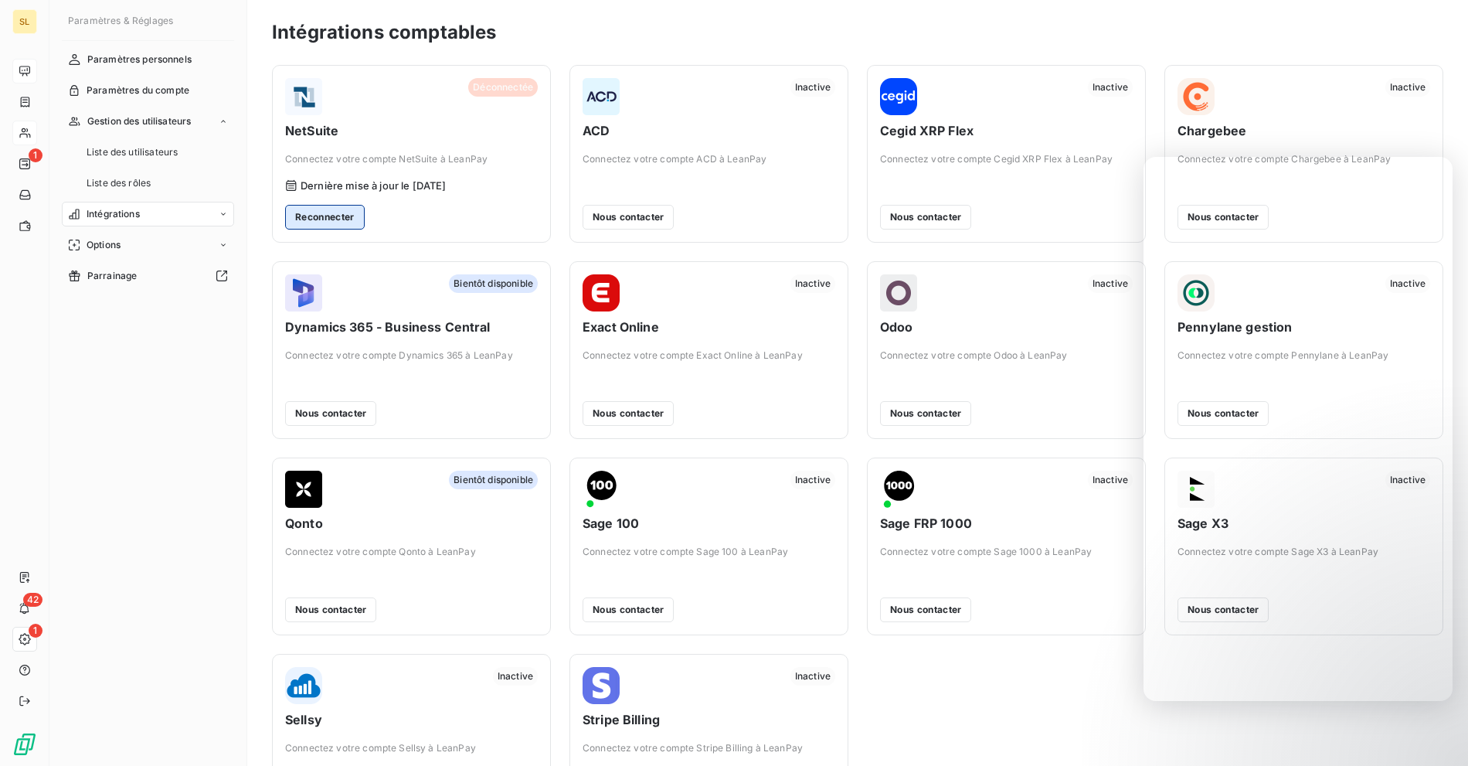
click at [318, 219] on button "Reconnecter" at bounding box center [325, 217] width 80 height 25
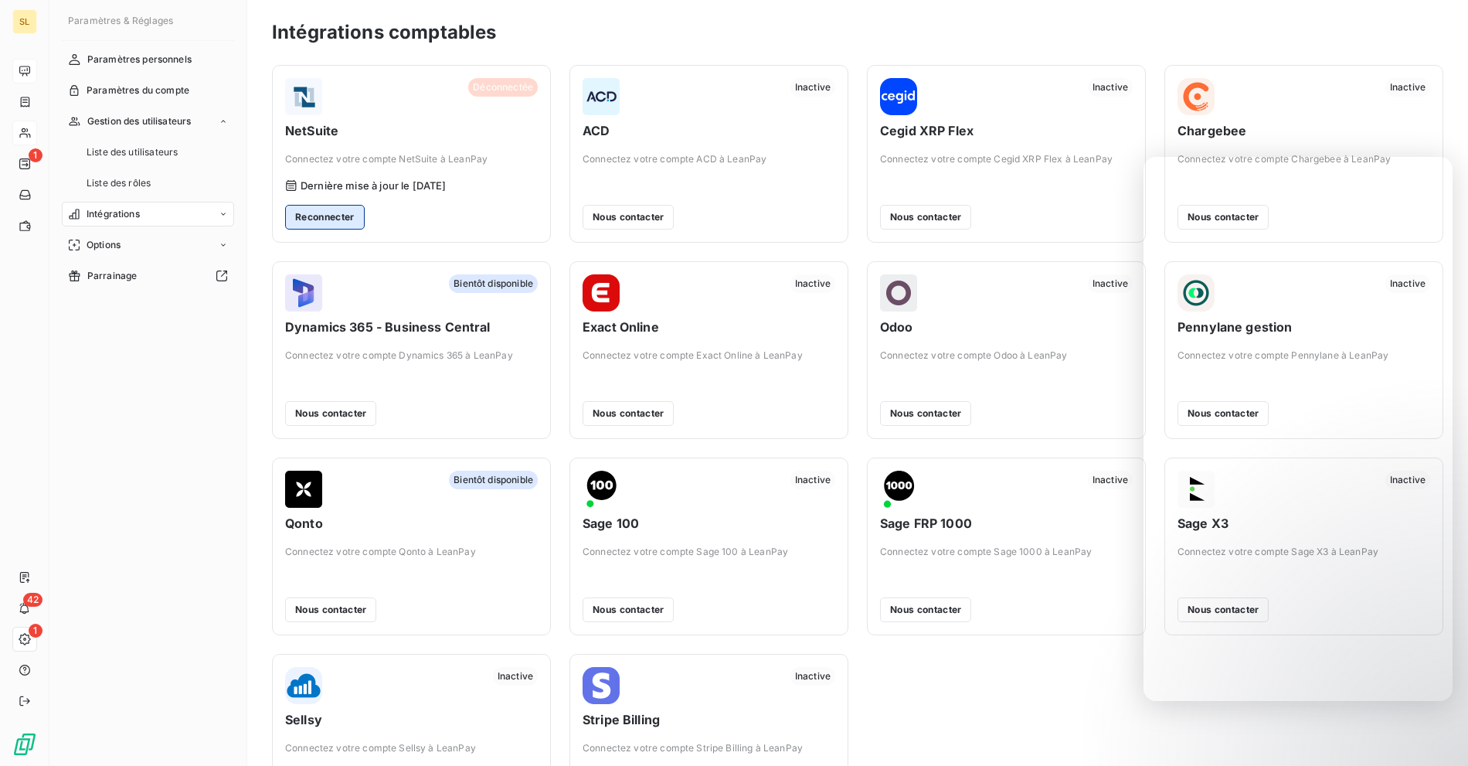
click at [325, 206] on button "Reconnecter" at bounding box center [325, 217] width 80 height 25
click at [291, 219] on button "Reconnecter" at bounding box center [325, 217] width 80 height 25
click at [324, 220] on button "Reconnecter" at bounding box center [325, 217] width 80 height 25
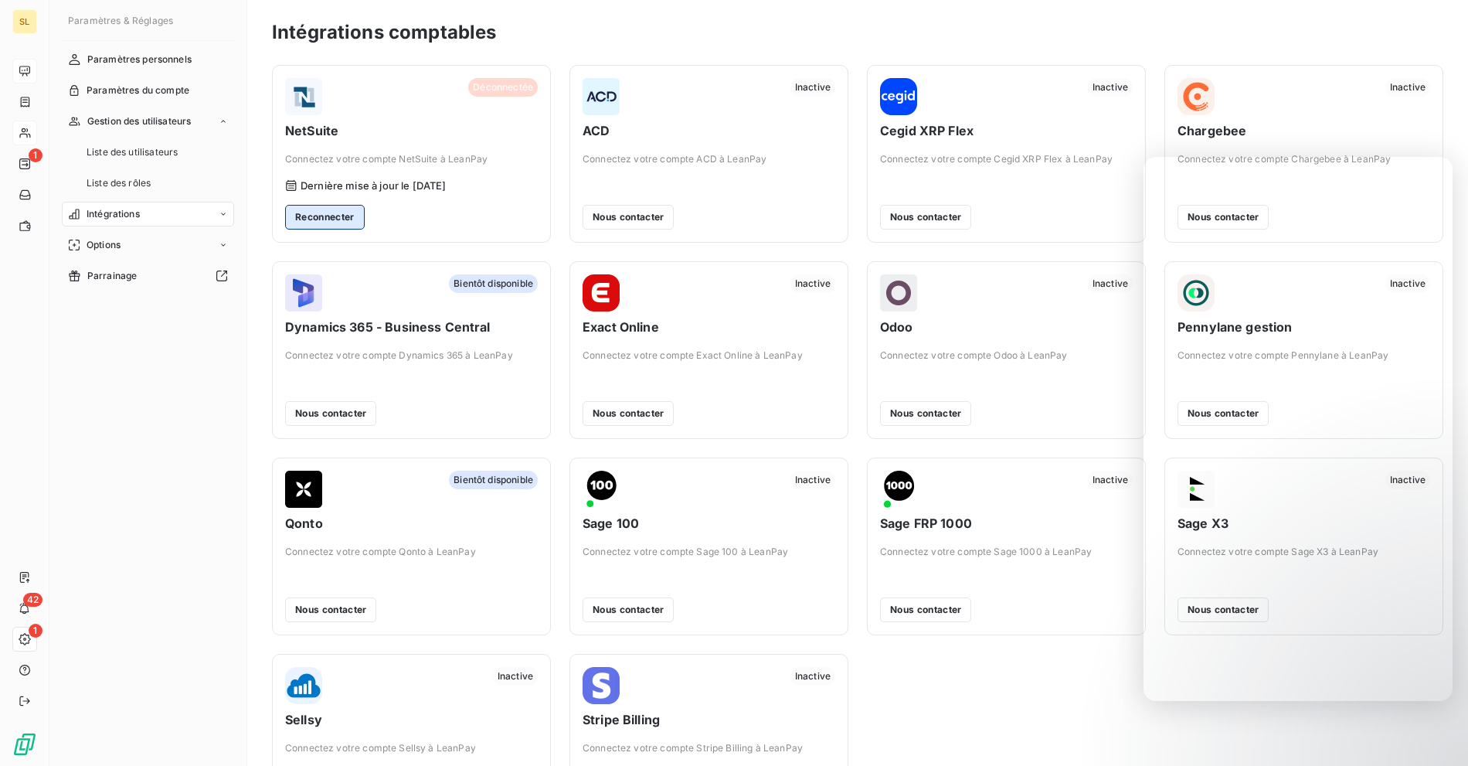
click at [324, 220] on button "Reconnecter" at bounding box center [325, 217] width 80 height 25
click at [323, 218] on button "Reconnecter" at bounding box center [325, 217] width 80 height 25
click at [320, 206] on button "Reconnecter" at bounding box center [325, 217] width 80 height 25
click at [542, 27] on div "Intégrations comptables" at bounding box center [857, 33] width 1171 height 28
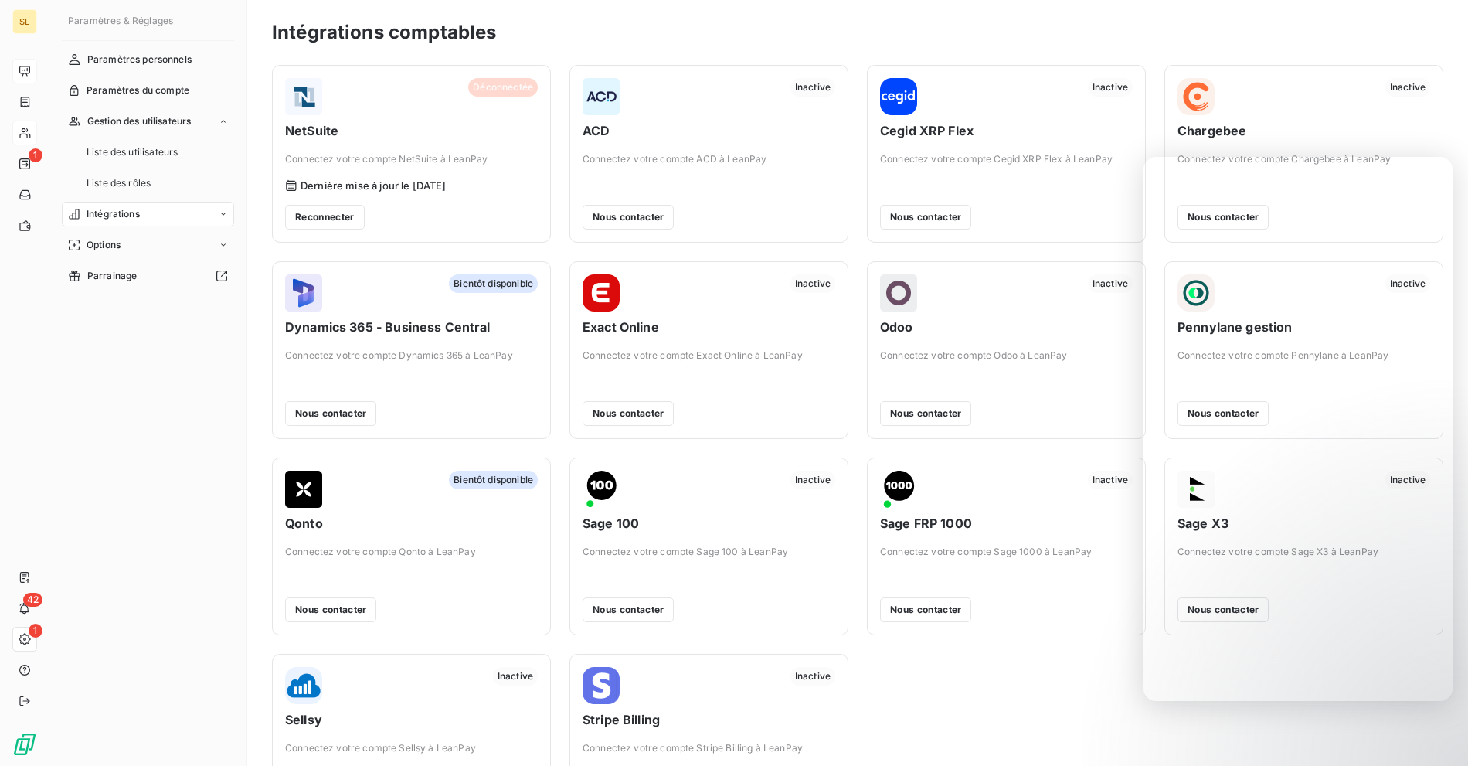
click at [794, 40] on div "Intégrations comptables" at bounding box center [857, 33] width 1171 height 28
click at [350, 215] on button "Reconnecter" at bounding box center [325, 217] width 80 height 25
click at [320, 202] on div "Déconnectée NetSuite Connectez votre compte NetSuite à LeanPay Dernière mise à …" at bounding box center [411, 153] width 253 height 151
drag, startPoint x: 1070, startPoint y: 52, endPoint x: 1082, endPoint y: 8, distance: 45.5
click at [1070, 50] on div "Intégrations comptables Déconnectée NetSuite Connectez votre compte NetSuite à …" at bounding box center [857, 425] width 1221 height 850
